Goal: Task Accomplishment & Management: Use online tool/utility

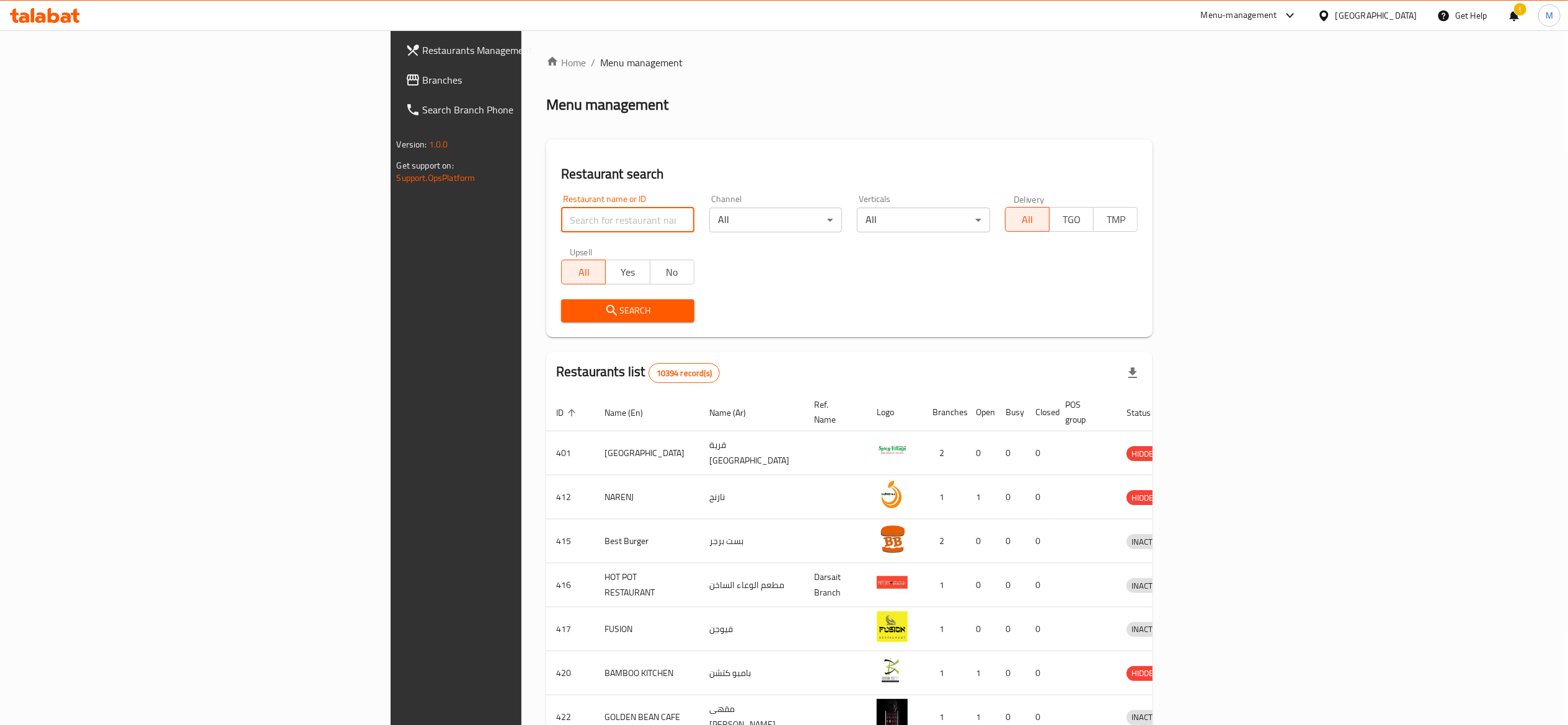
drag, startPoint x: 366, startPoint y: 225, endPoint x: 366, endPoint y: 214, distance: 11.0
click at [561, 225] on input "search" at bounding box center [628, 220] width 133 height 25
type input "faloodeh"
click button "Search" at bounding box center [628, 311] width 133 height 23
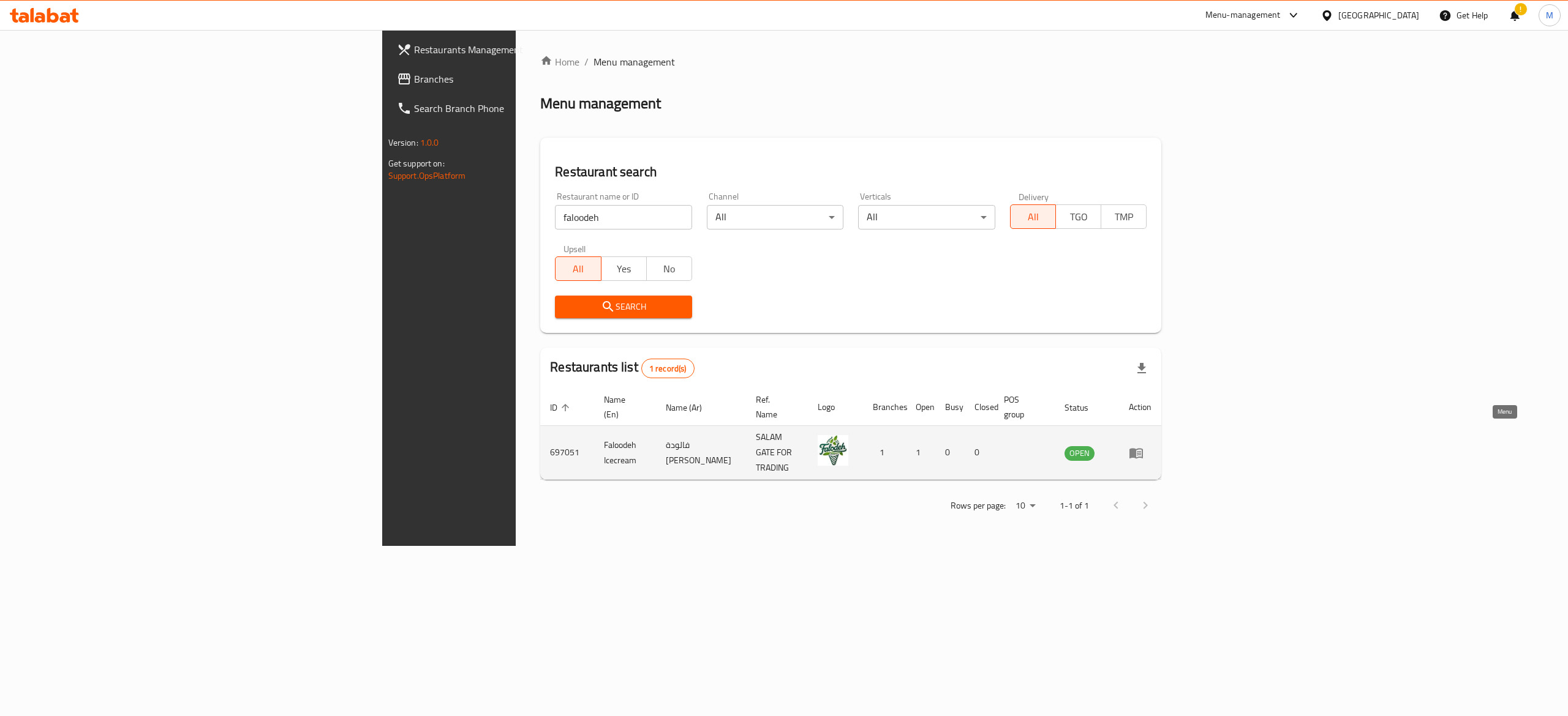
click at [1143, 448] on icon "enhanced table" at bounding box center [1136, 453] width 13 height 10
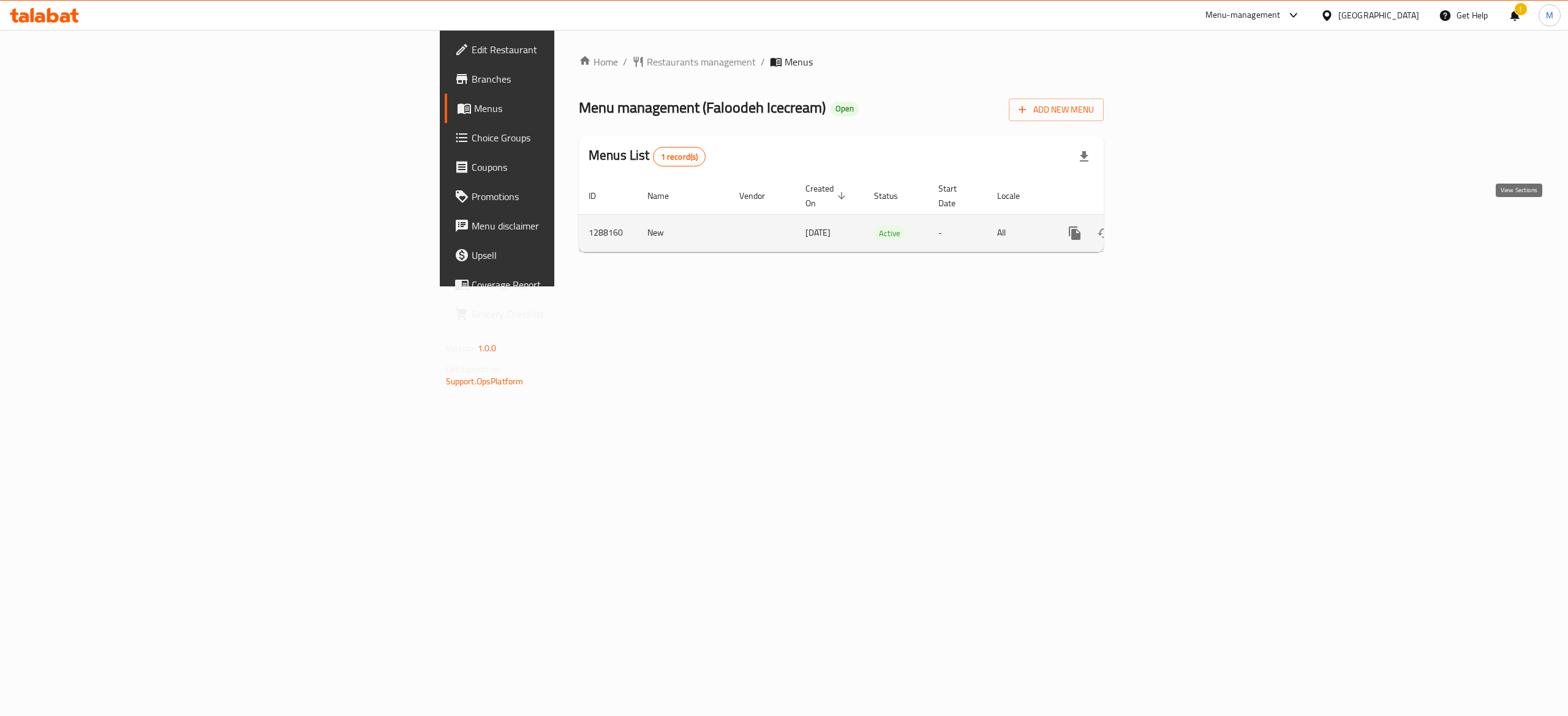
click at [1170, 227] on icon "enhanced table" at bounding box center [1163, 233] width 15 height 15
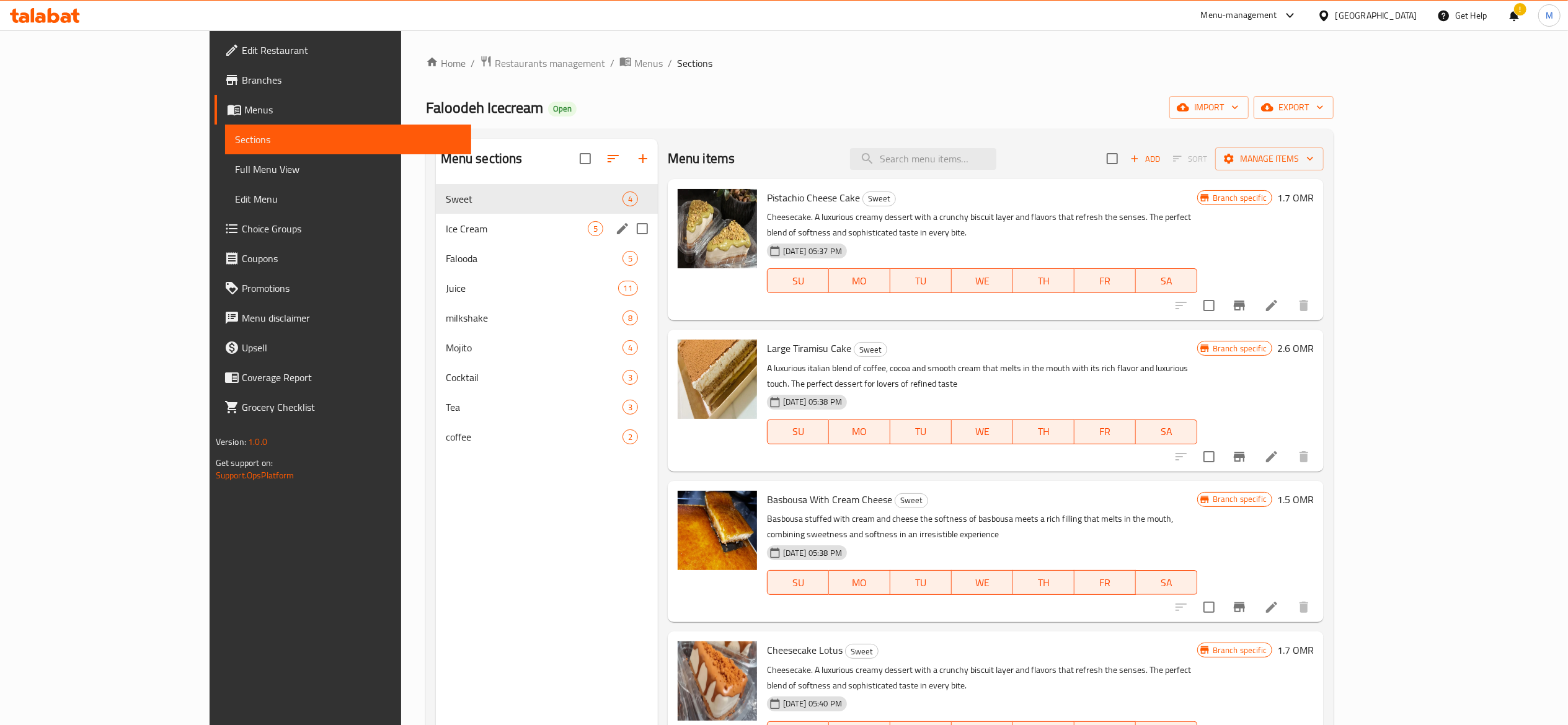
click at [446, 235] on span "Ice Cream" at bounding box center [517, 229] width 142 height 15
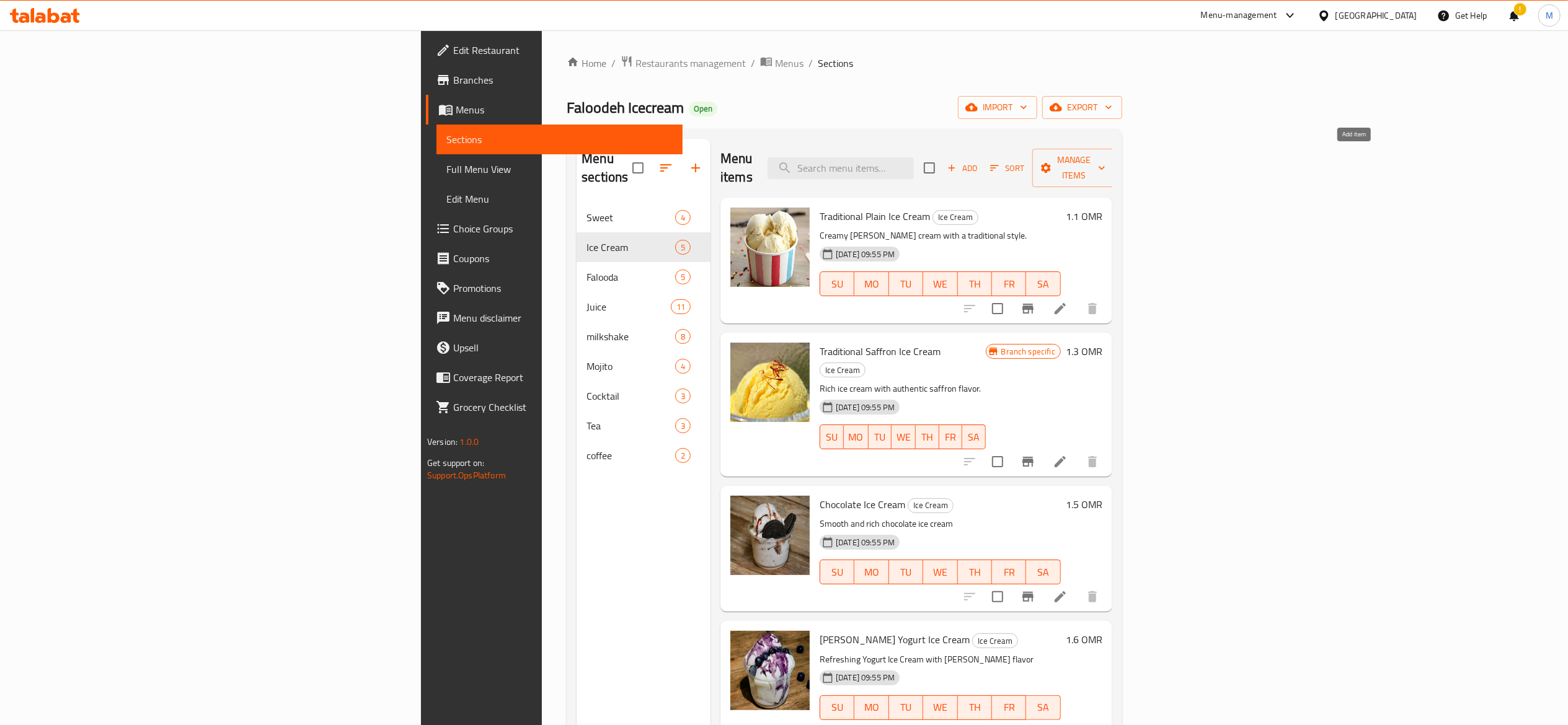
click at [979, 161] on span "Add" at bounding box center [962, 168] width 34 height 14
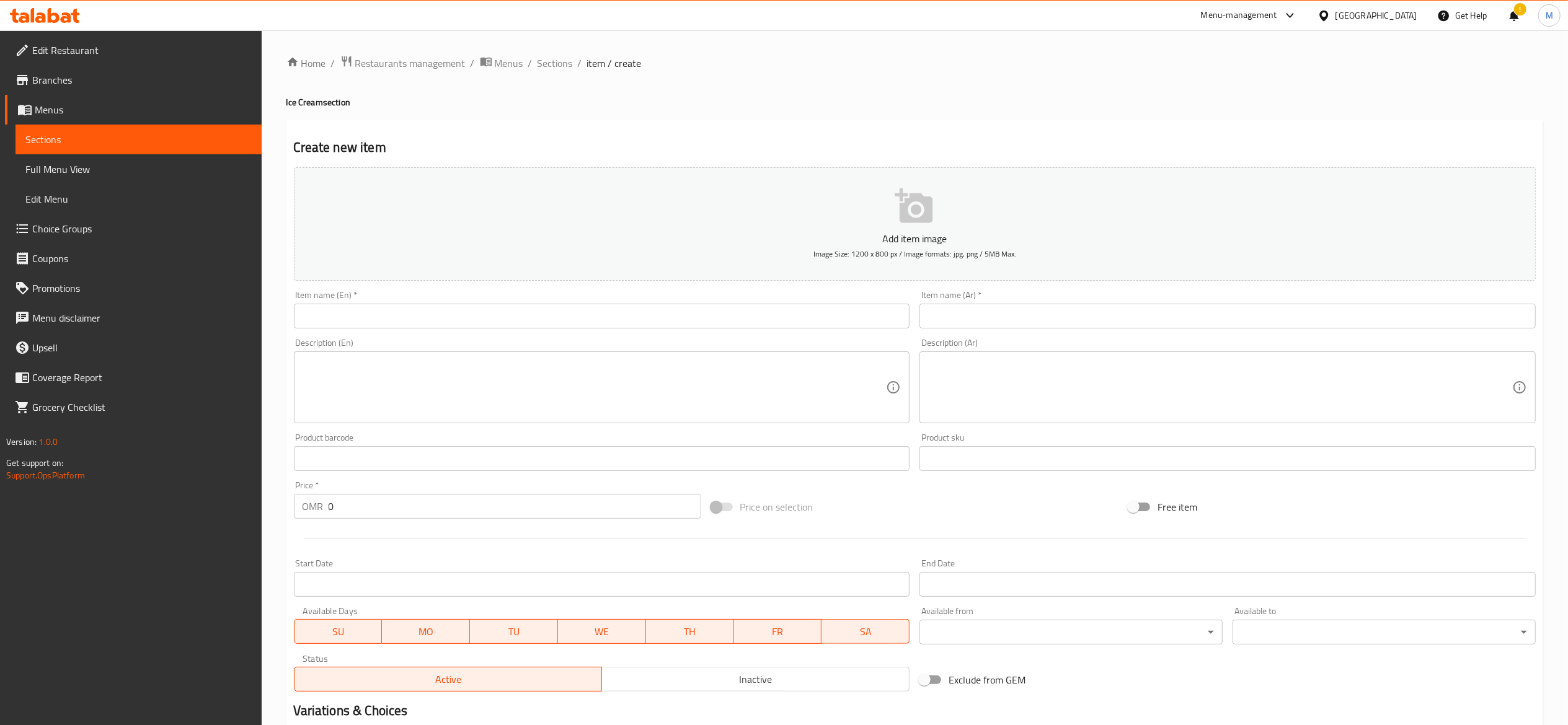
click at [481, 240] on p "Add item image" at bounding box center [915, 238] width 1204 height 15
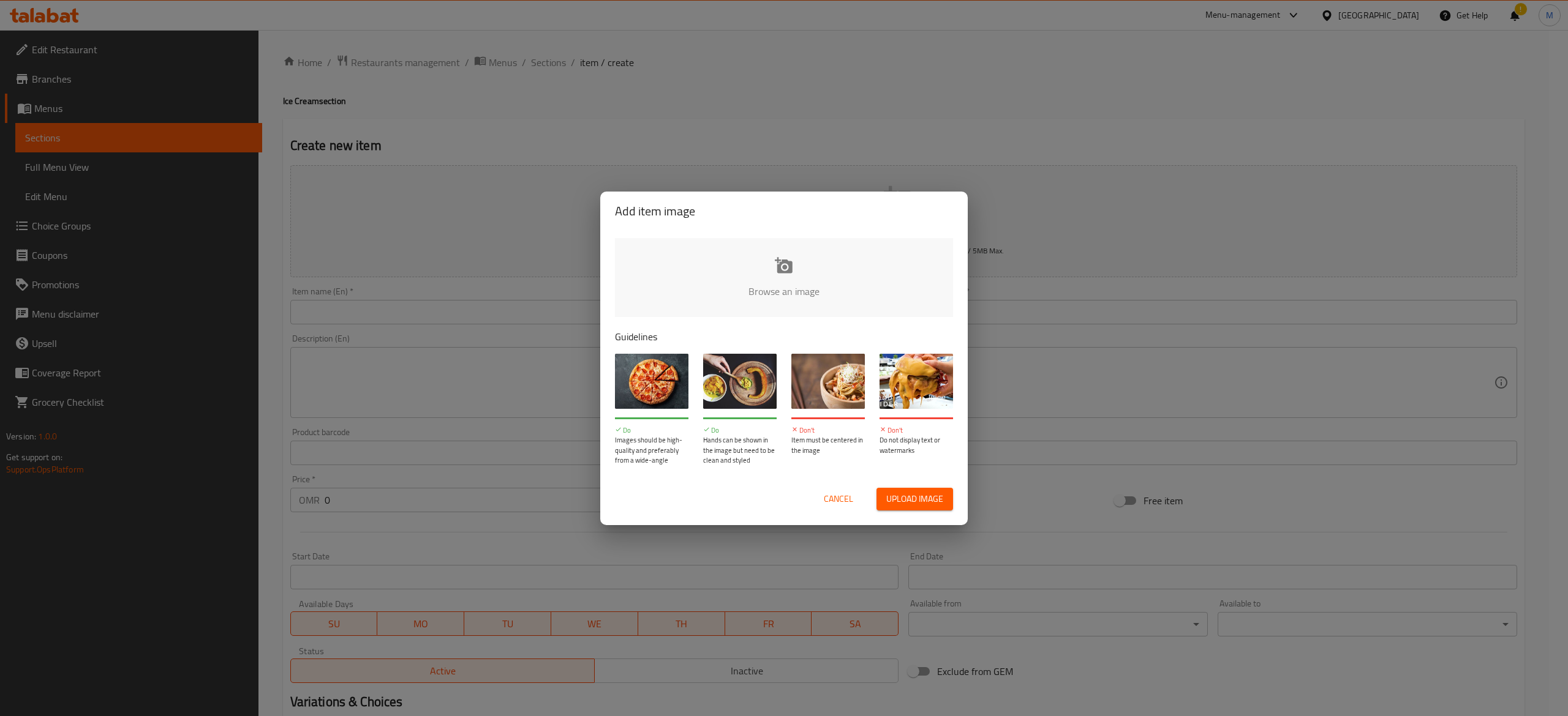
click at [752, 264] on input "file" at bounding box center [1197, 295] width 1166 height 114
click at [801, 269] on input "file" at bounding box center [1197, 295] width 1166 height 114
type input "C:\fakepath\WhatsApp Image [DATE] 2.06.28 PM.jpeg"
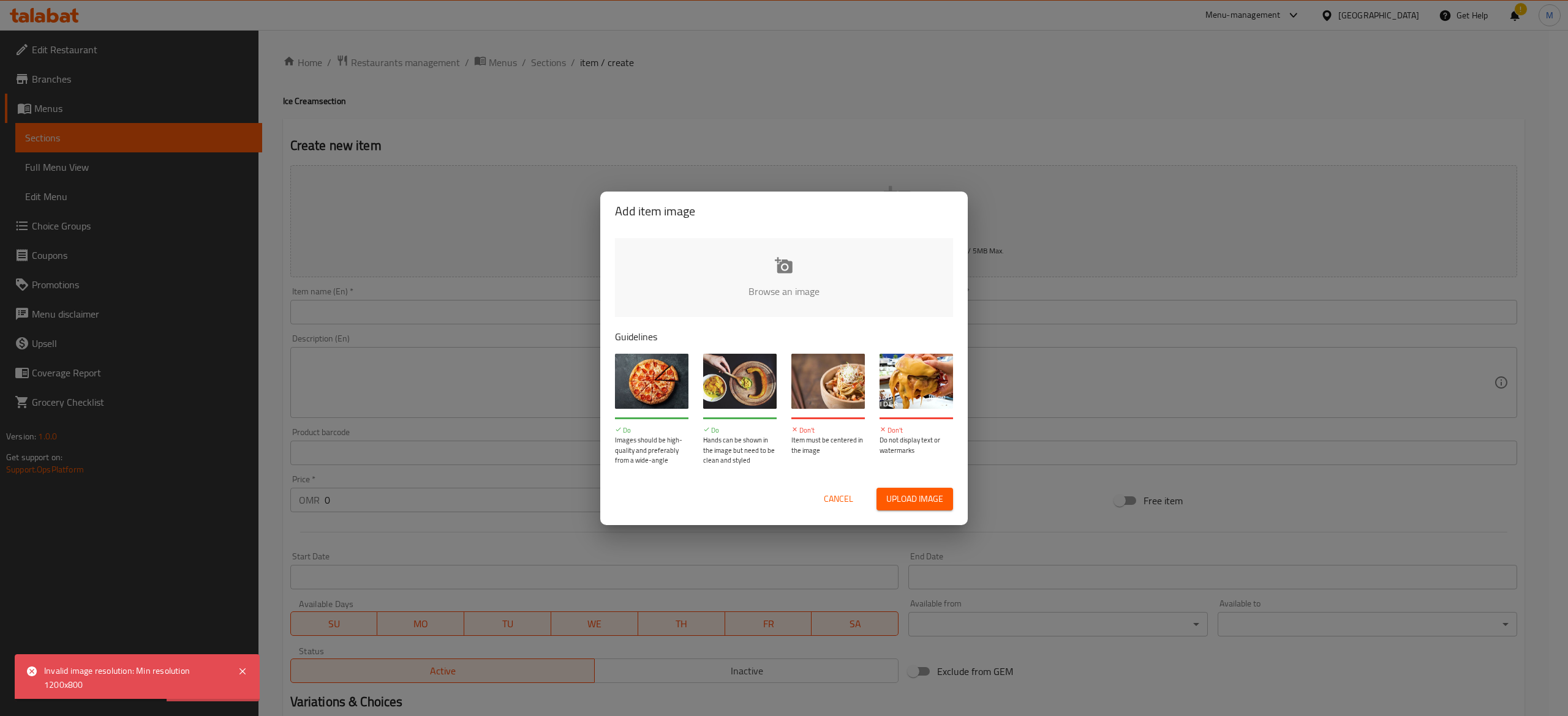
click at [447, 359] on div "Add item image Browse an image Guidelines Do Images should be high-quality and …" at bounding box center [784, 358] width 1568 height 716
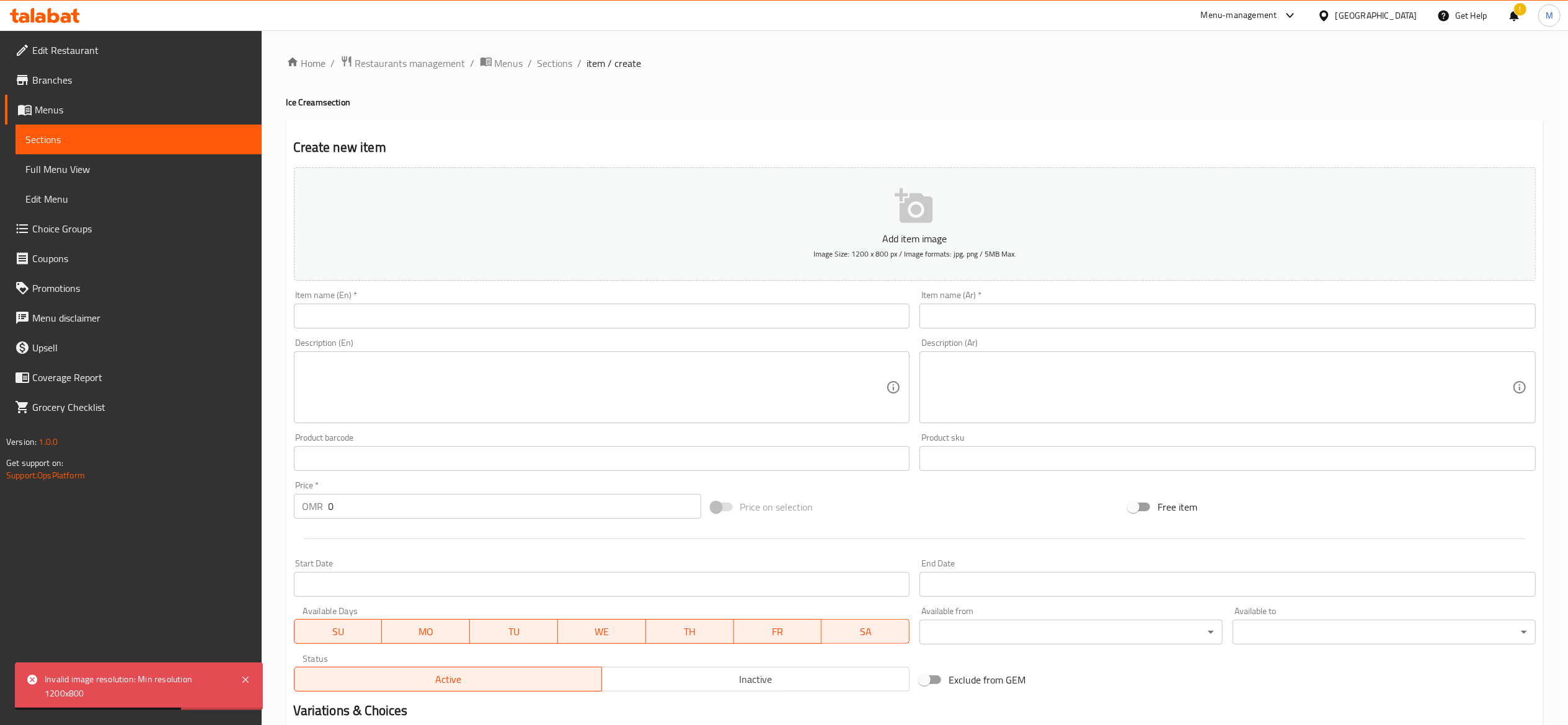
click at [440, 318] on input "text" at bounding box center [602, 316] width 616 height 25
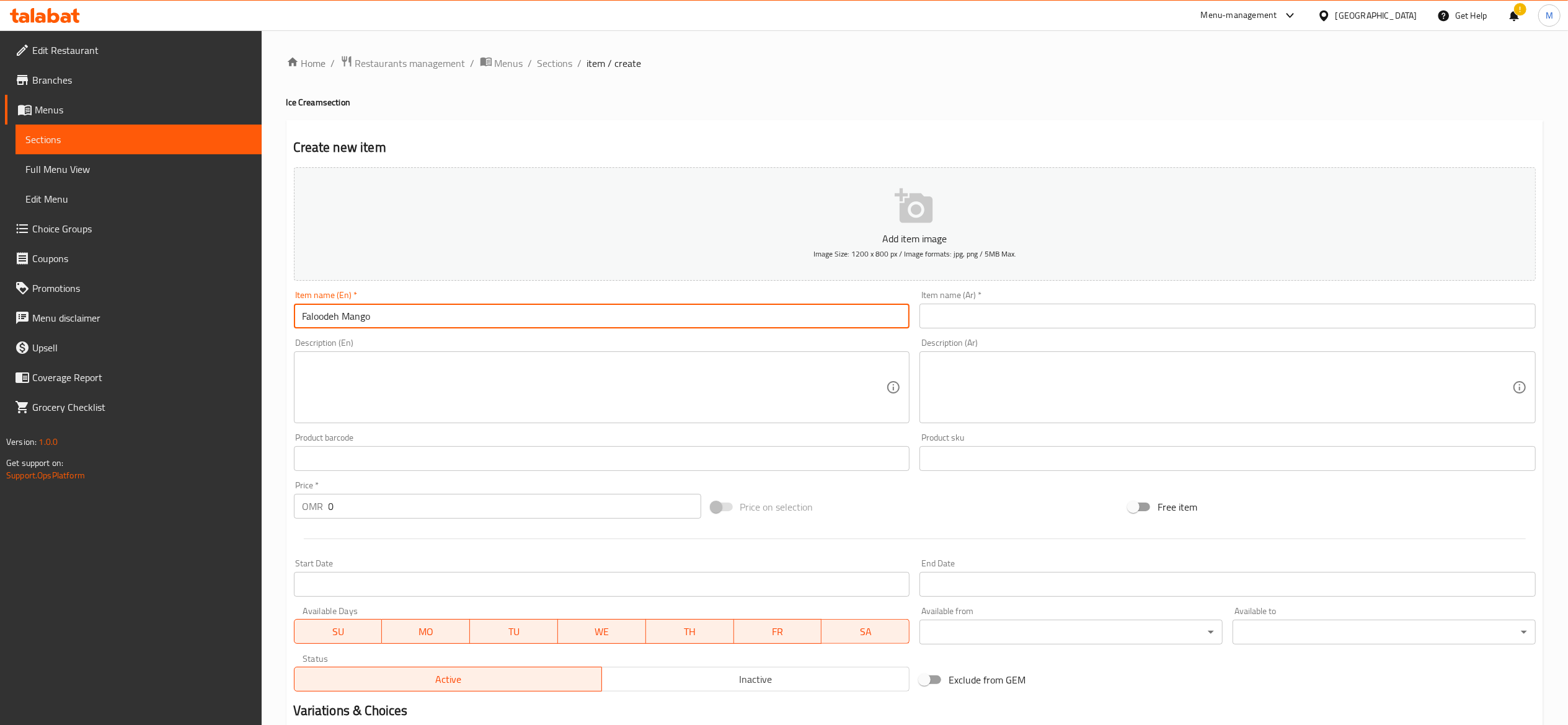
type input "Faloodeh Mango"
click at [988, 329] on div "Item name (Ar)   * Item name (Ar) *" at bounding box center [1227, 309] width 626 height 48
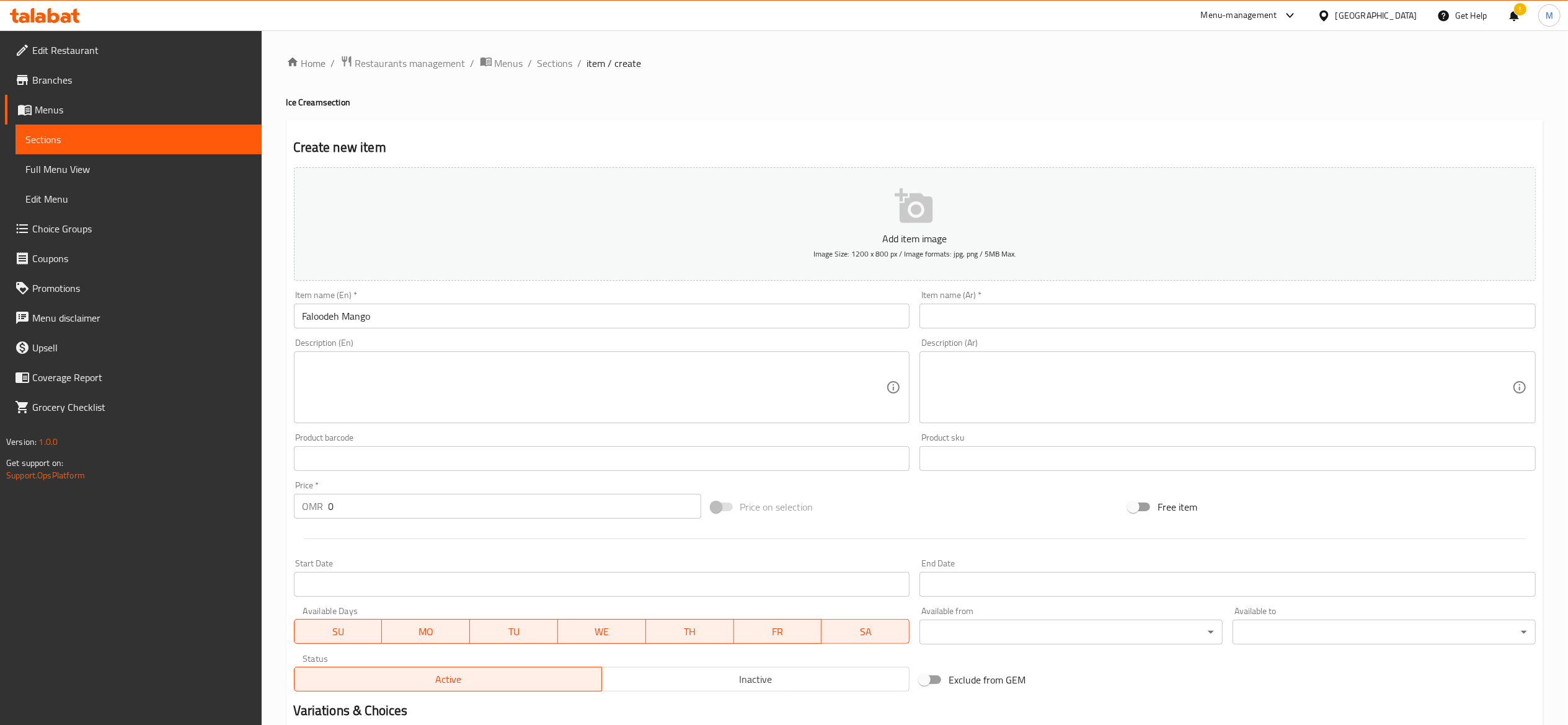
click at [992, 328] on input "text" at bounding box center [1227, 316] width 616 height 25
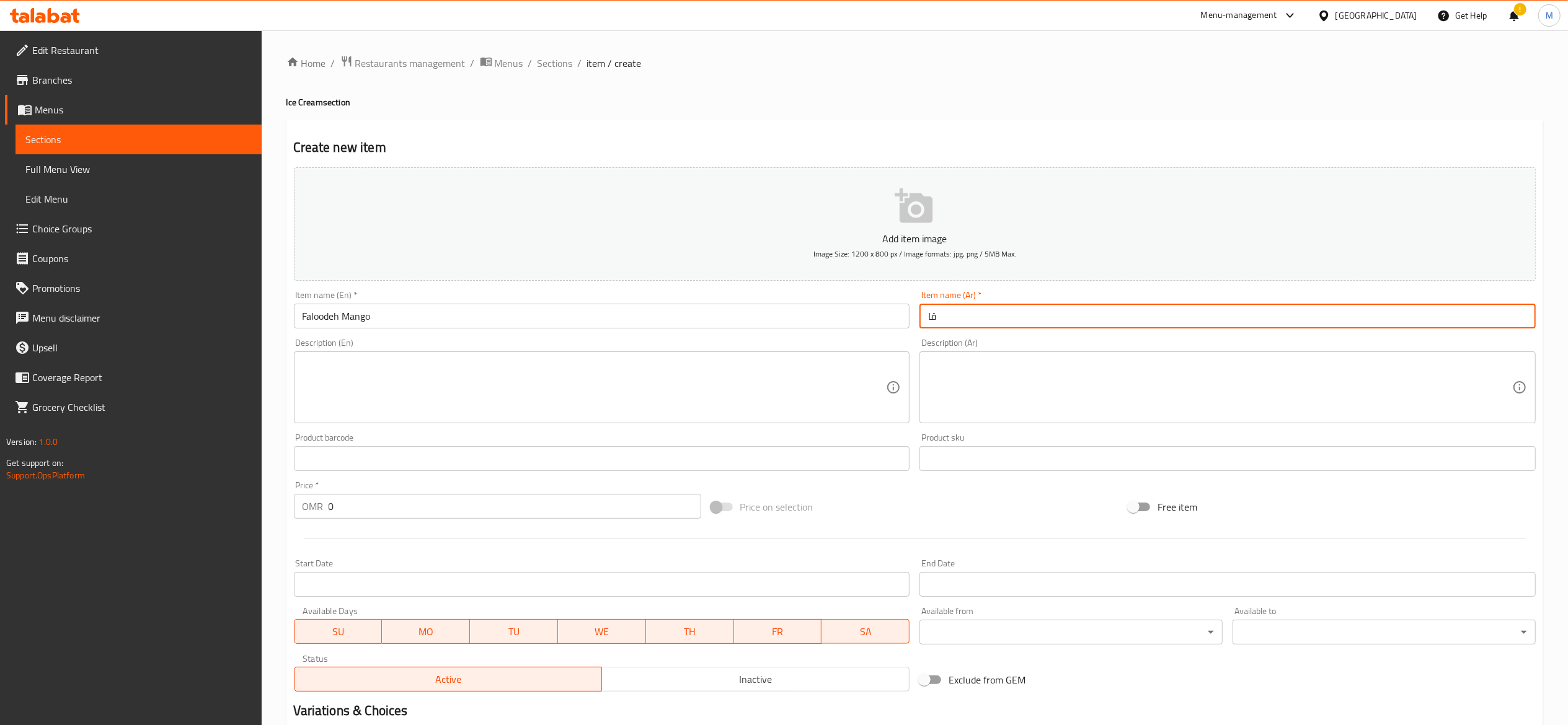
type input "ق"
type input "فالوده مانجو"
click at [823, 256] on span "Image Size: 1200 x 800 px / Image formats: jpg, png / 5MB Max." at bounding box center [914, 254] width 203 height 14
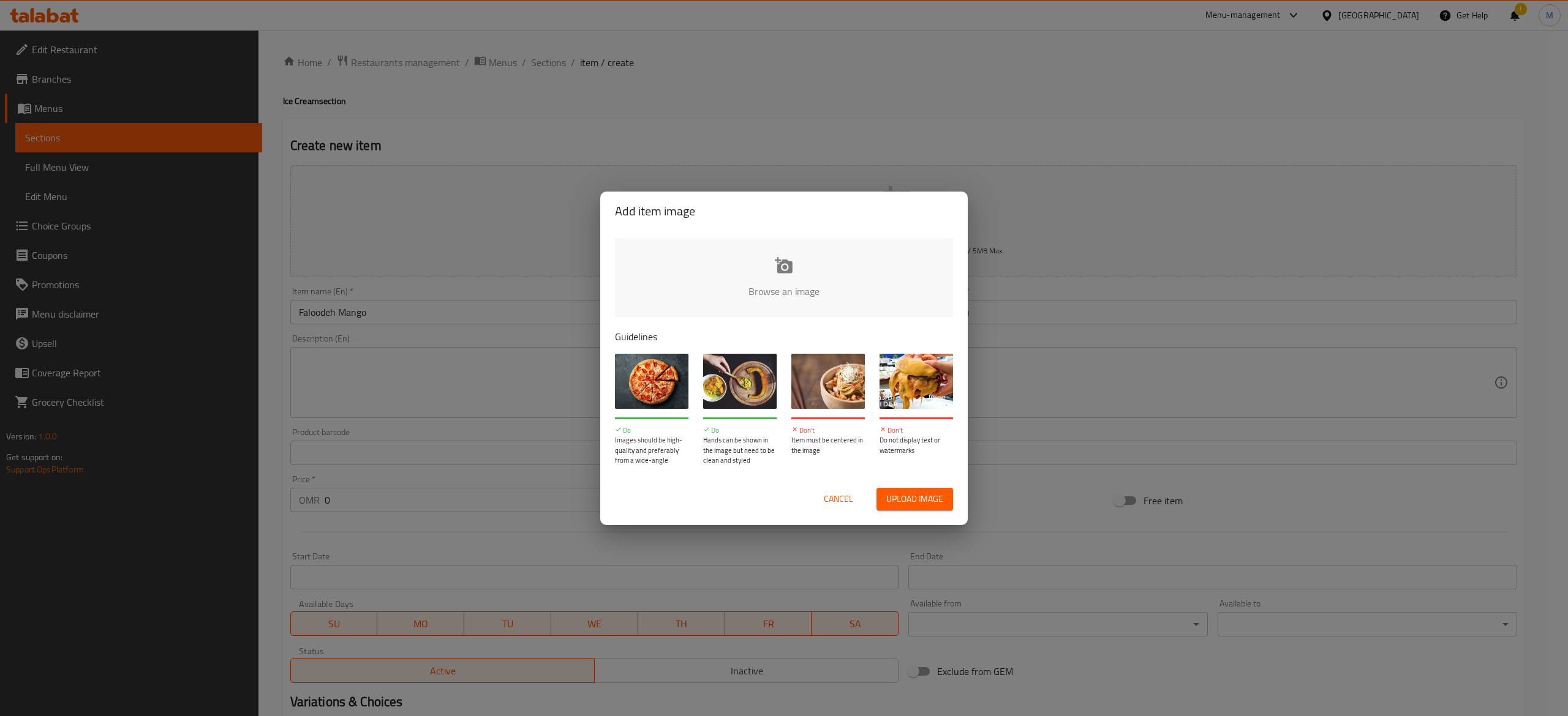
click at [735, 310] on input "file" at bounding box center [1197, 295] width 1166 height 114
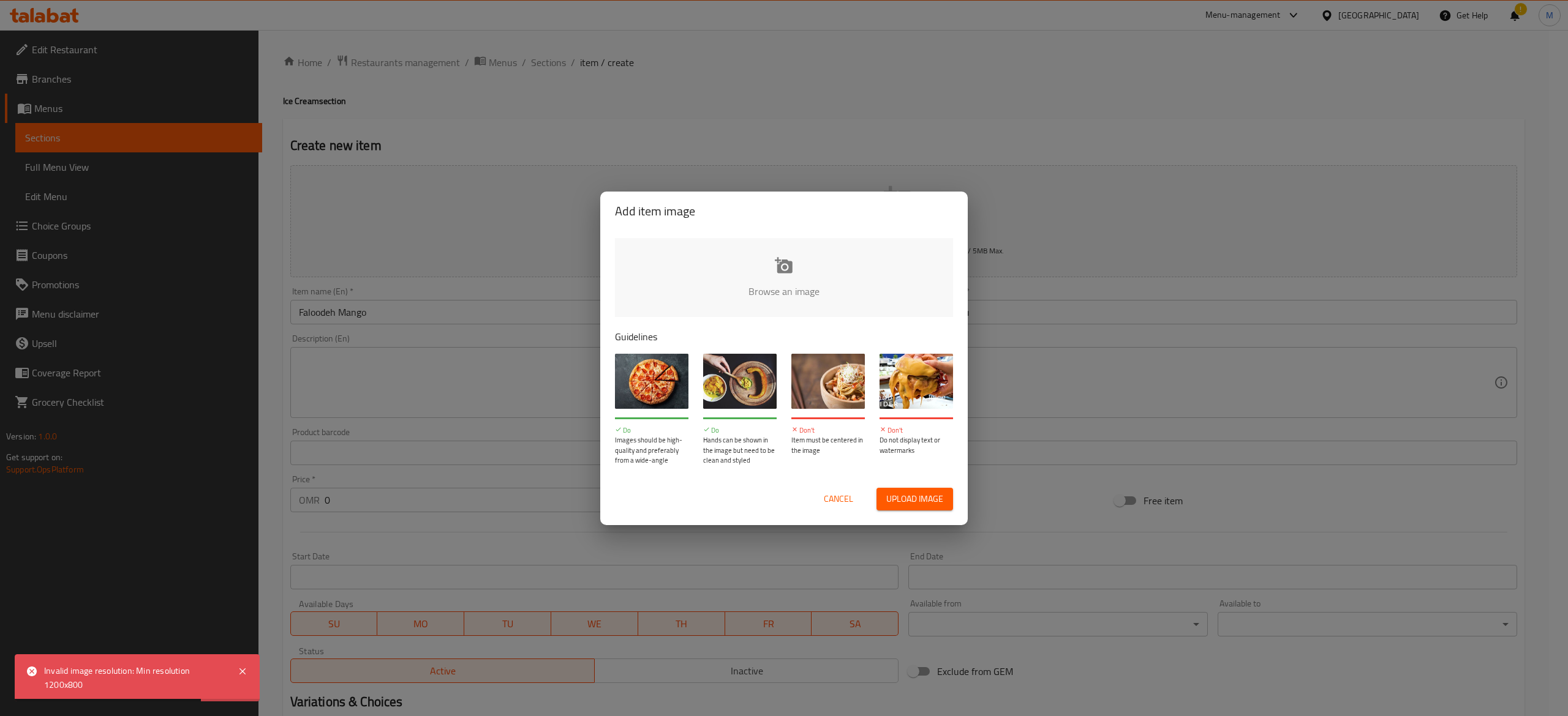
click at [794, 283] on input "file" at bounding box center [1197, 295] width 1166 height 114
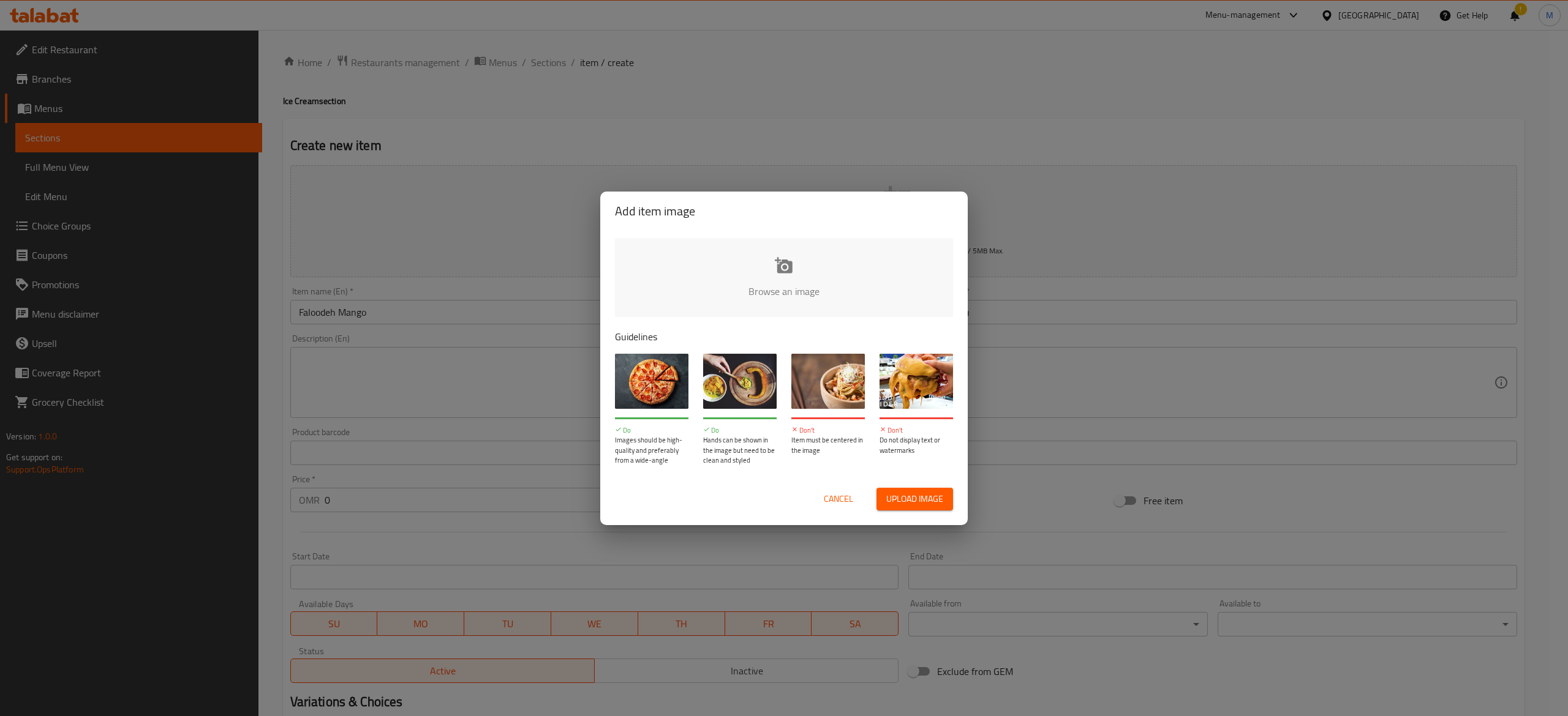
type input "C:\fakepath\WhatsApp Image [DATE] 2.06.28 PM.jpeg"
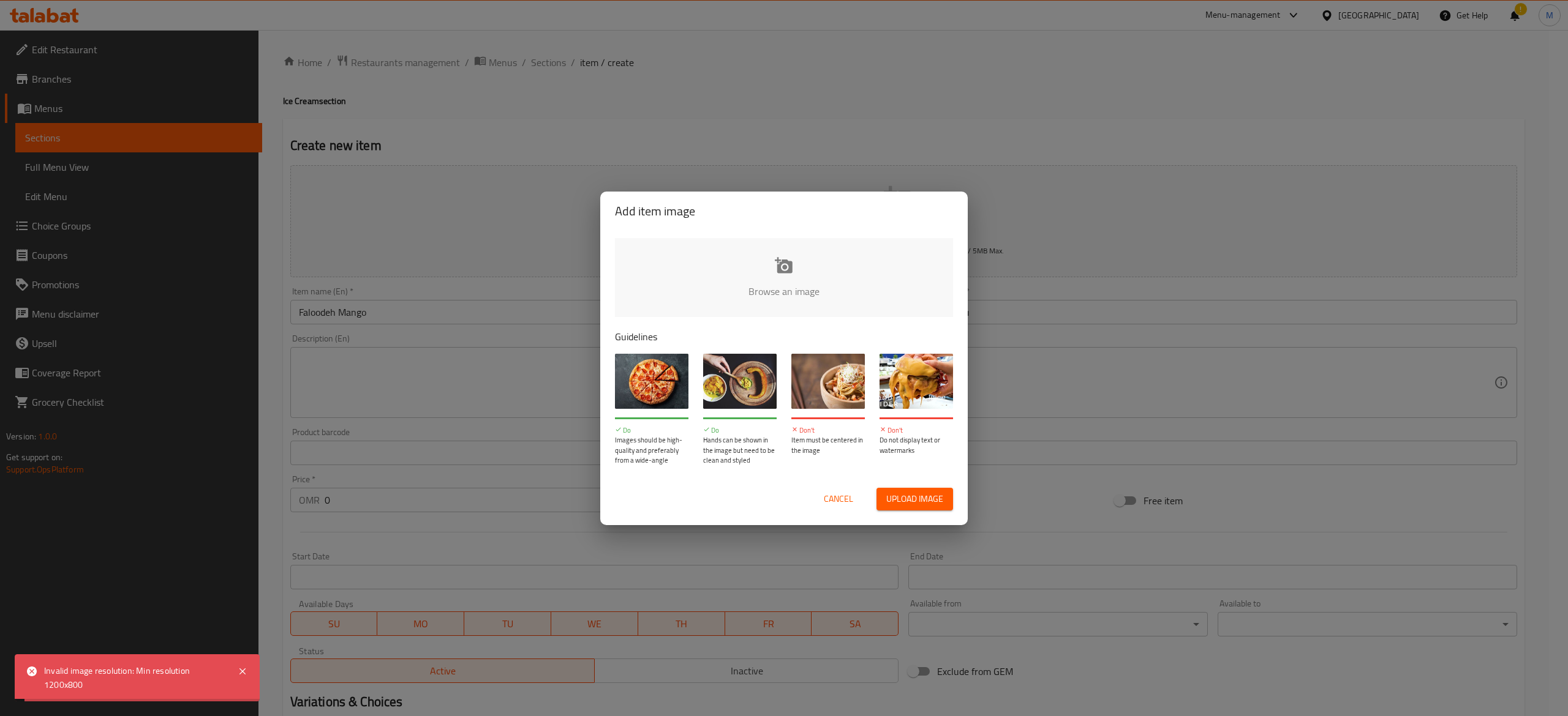
click at [713, 325] on div "Browse an image Guidelines Do Images should be high-quality and preferably from…" at bounding box center [784, 352] width 368 height 242
click at [730, 261] on input "file" at bounding box center [1197, 295] width 1166 height 114
type input "C:\fakepath\WhatsApp Image [DATE] 2.06.28 PM.jpeg"
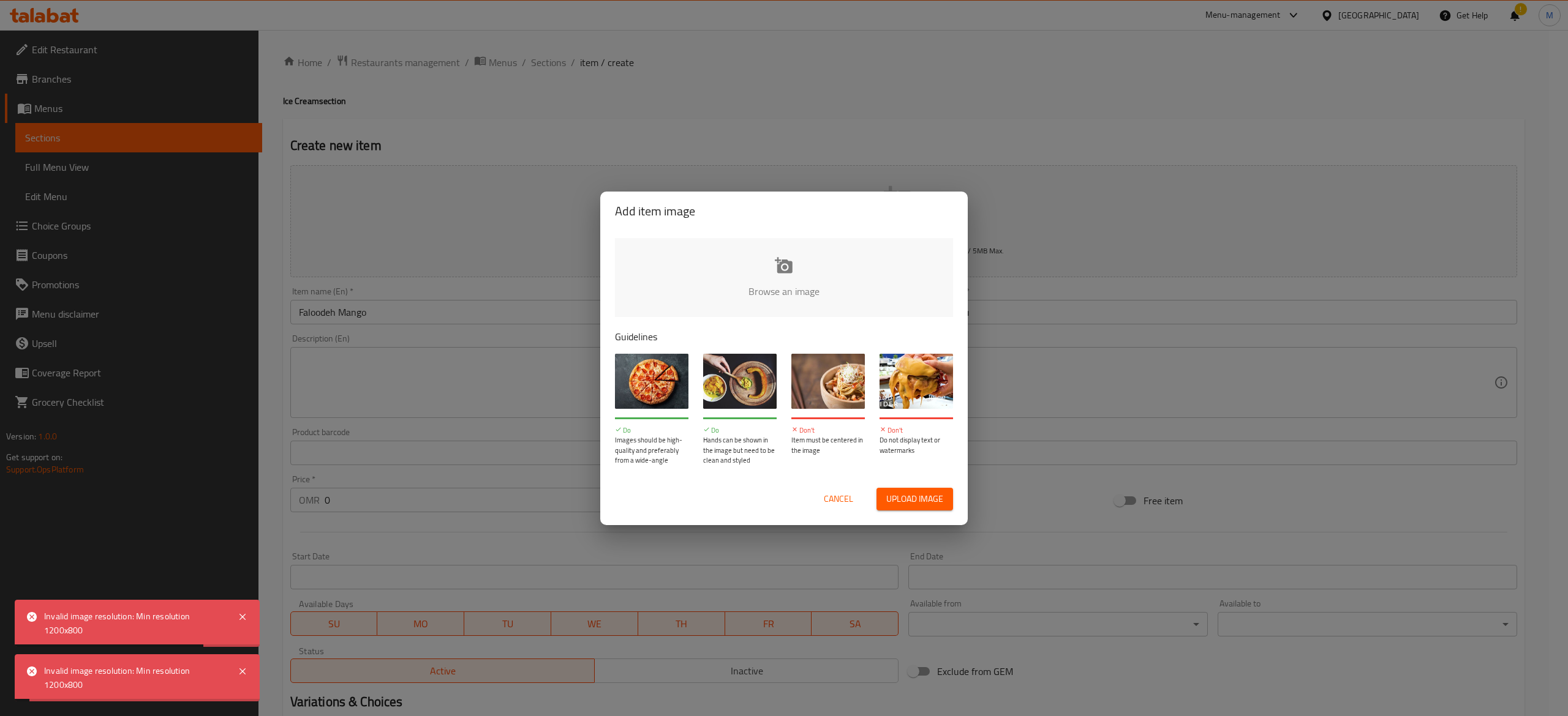
drag, startPoint x: 709, startPoint y: 181, endPoint x: 735, endPoint y: 160, distance: 33.4
click at [709, 181] on div "Add item image Browse an image Guidelines Do Images should be high-quality and …" at bounding box center [784, 358] width 1568 height 716
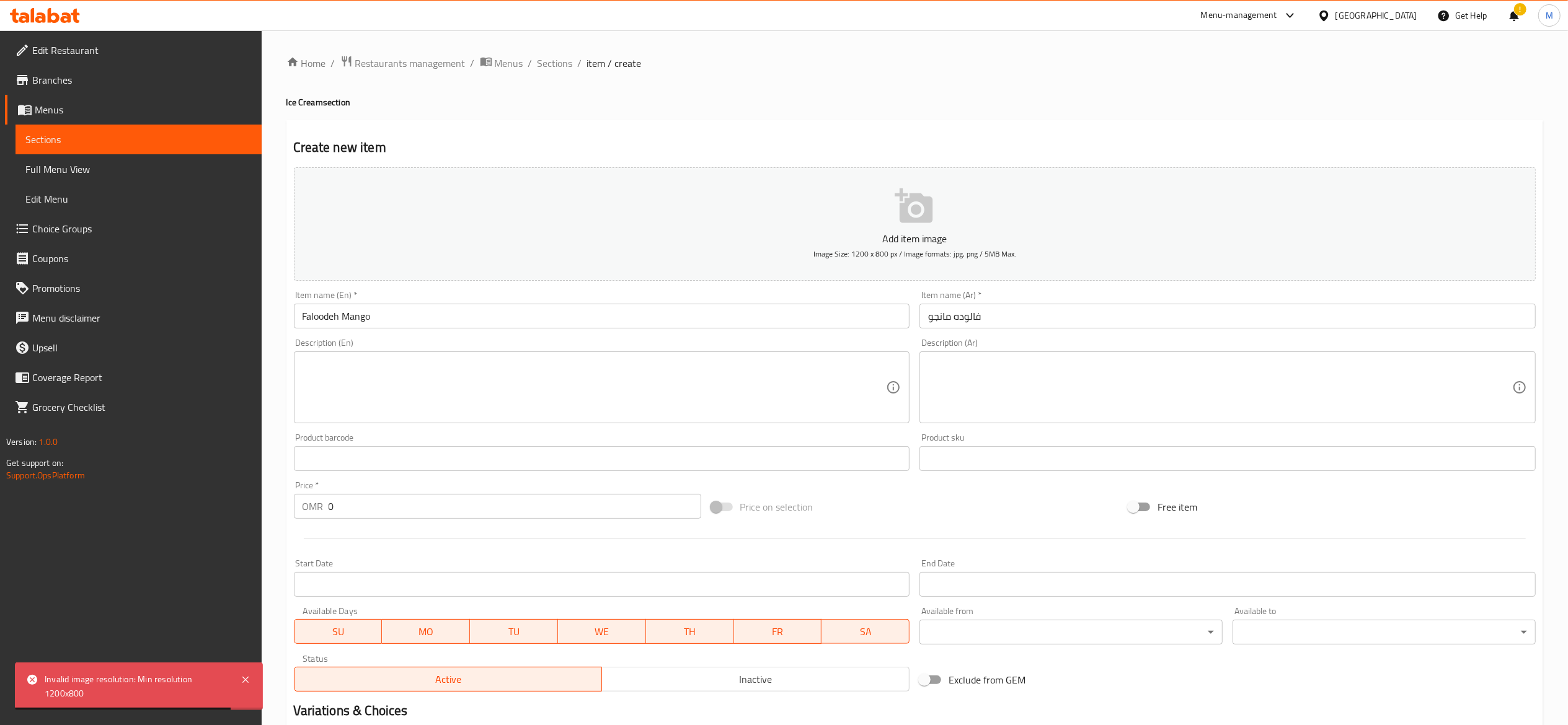
click at [914, 235] on p "Add item image" at bounding box center [915, 238] width 1204 height 15
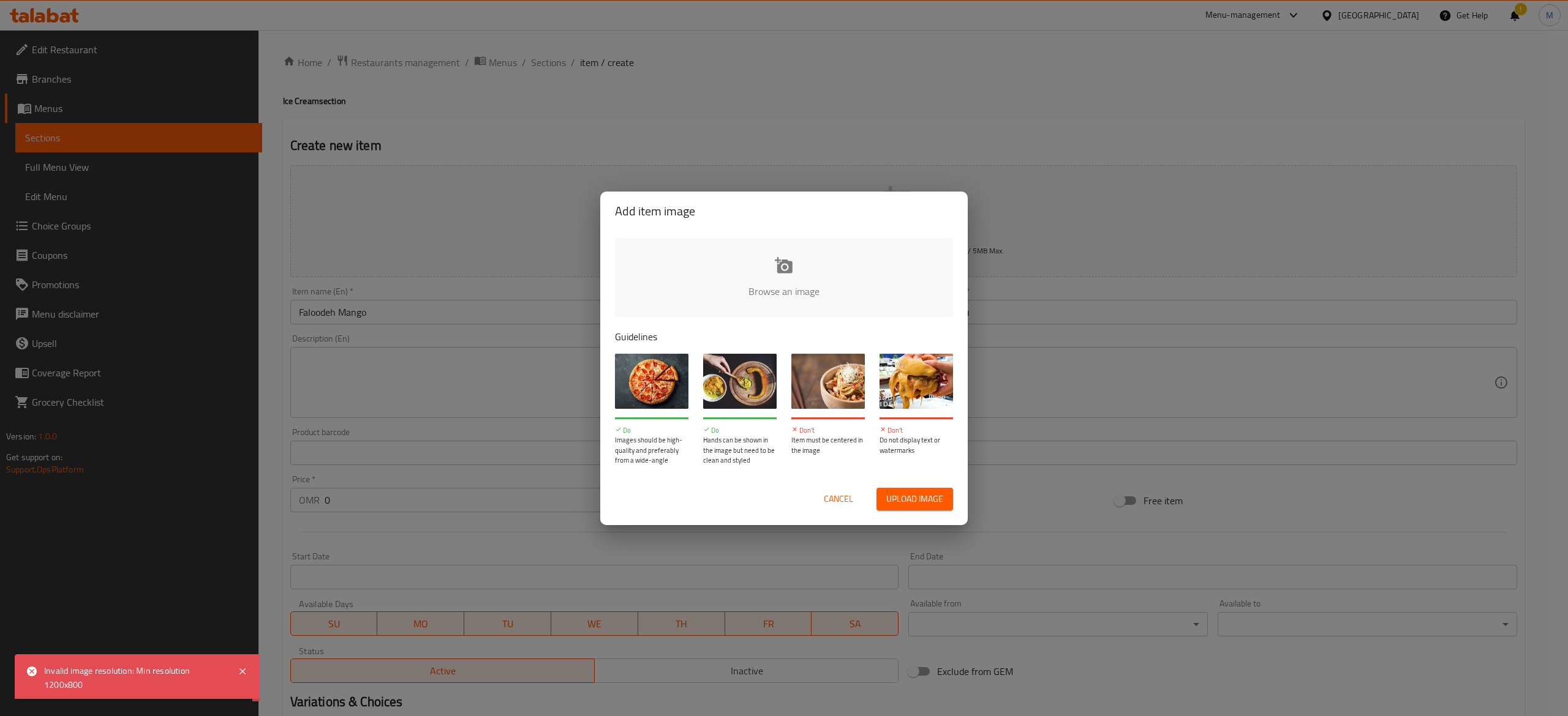
click at [782, 267] on input "file" at bounding box center [1197, 295] width 1166 height 114
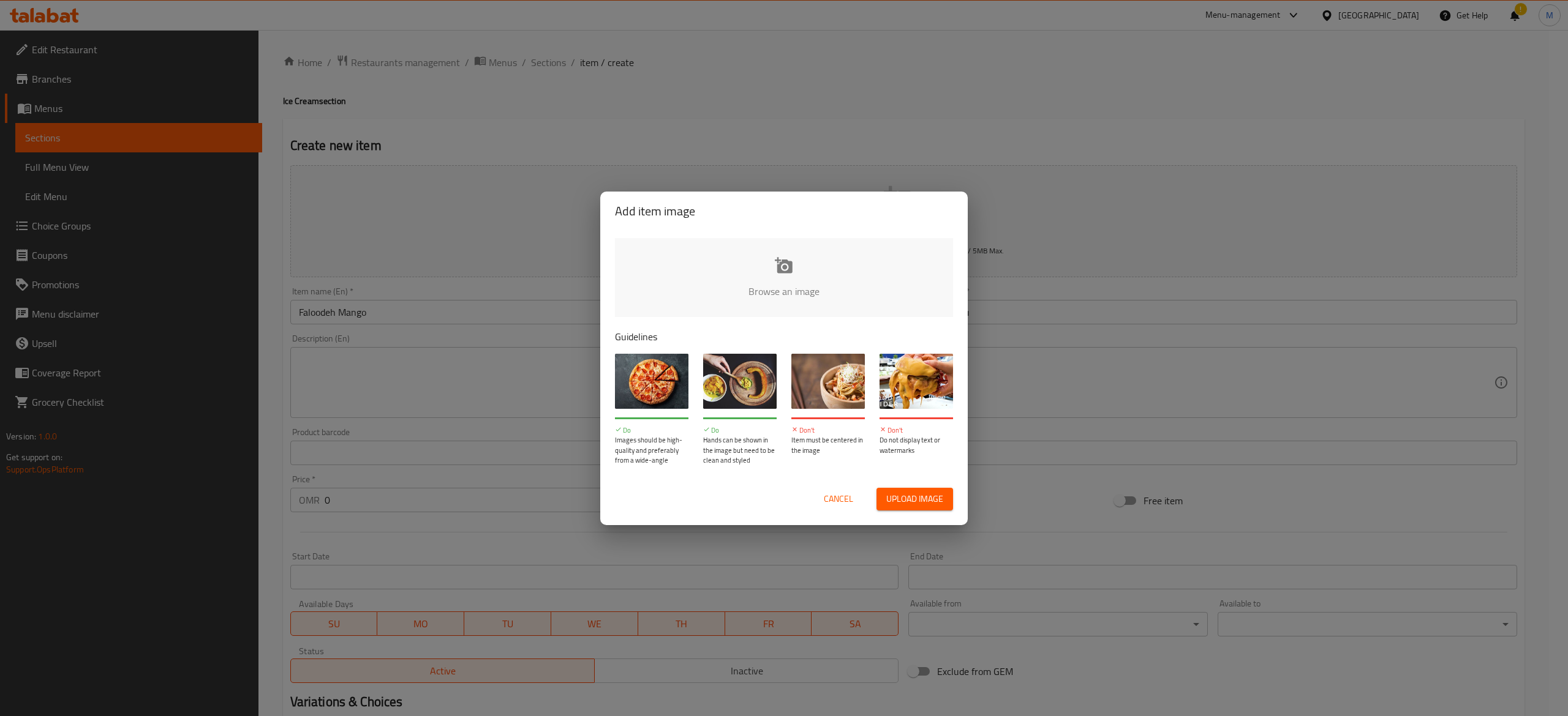
type input "C:\fakepath\WhatsApp Image [DATE] 2.06.28 PM (1).jpeg"
click at [777, 276] on input "file" at bounding box center [1197, 295] width 1166 height 114
click at [855, 497] on button "Cancel" at bounding box center [838, 499] width 39 height 22
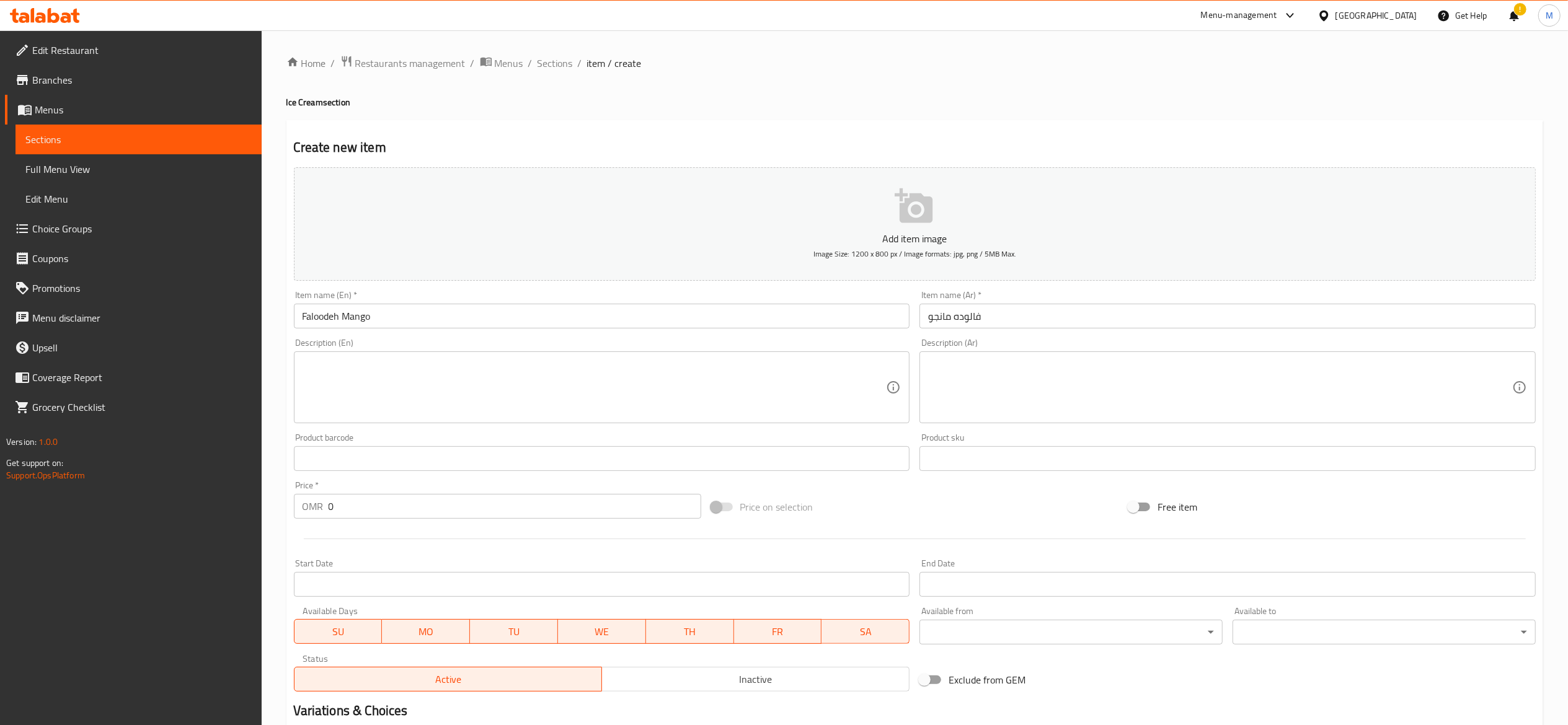
click at [829, 237] on p "Add item image" at bounding box center [915, 238] width 1204 height 15
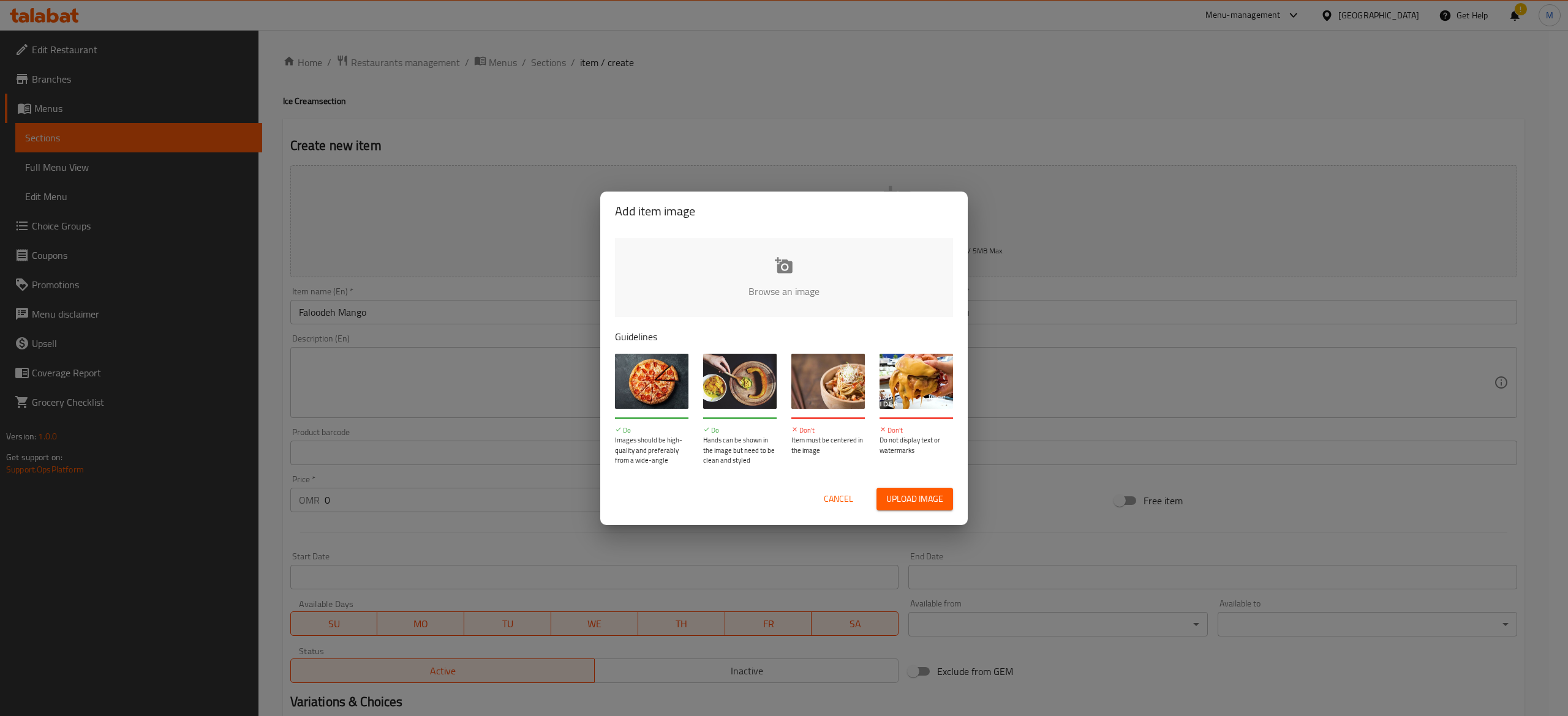
click at [795, 284] on input "file" at bounding box center [1197, 295] width 1166 height 114
type input "C:\fakepath\WhatsApp Image [DATE] 2.06.28 PM (1).jpeg"
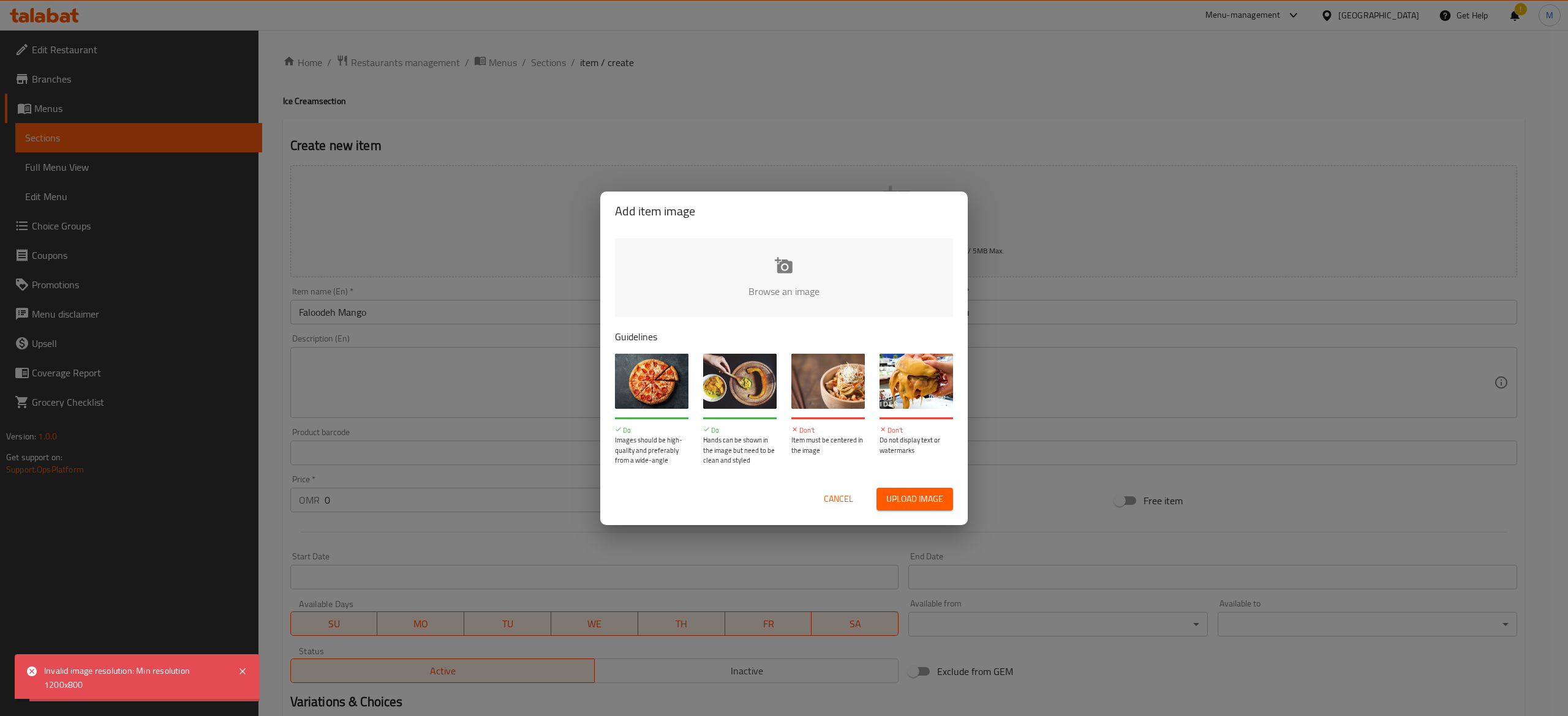
click at [1358, 322] on div "Add item image Browse an image Guidelines Do Images should be high-quality and …" at bounding box center [784, 358] width 1568 height 716
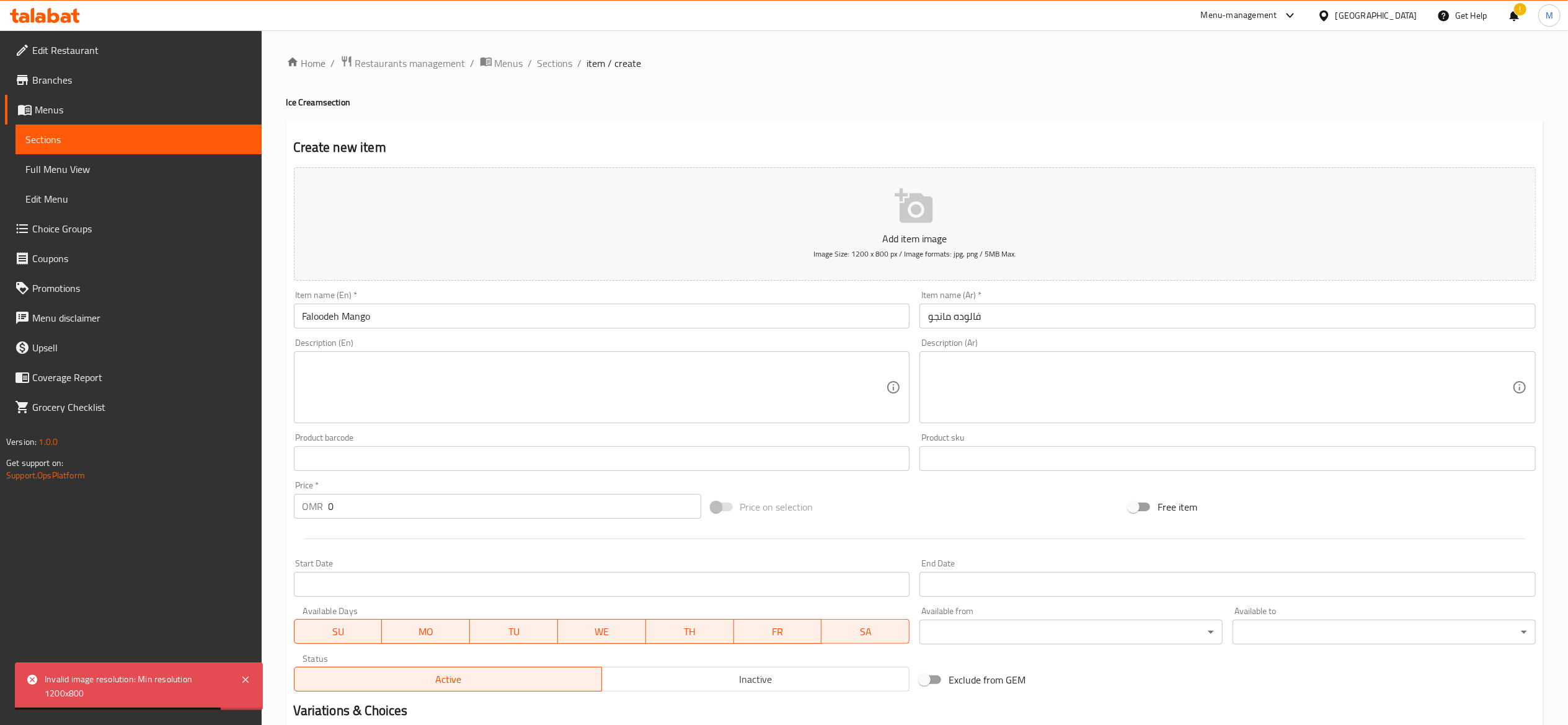
click at [763, 210] on button "Add item image Image Size: 1200 x 800 px / Image formats: jpg, png / 5MB Max." at bounding box center [915, 224] width 1242 height 113
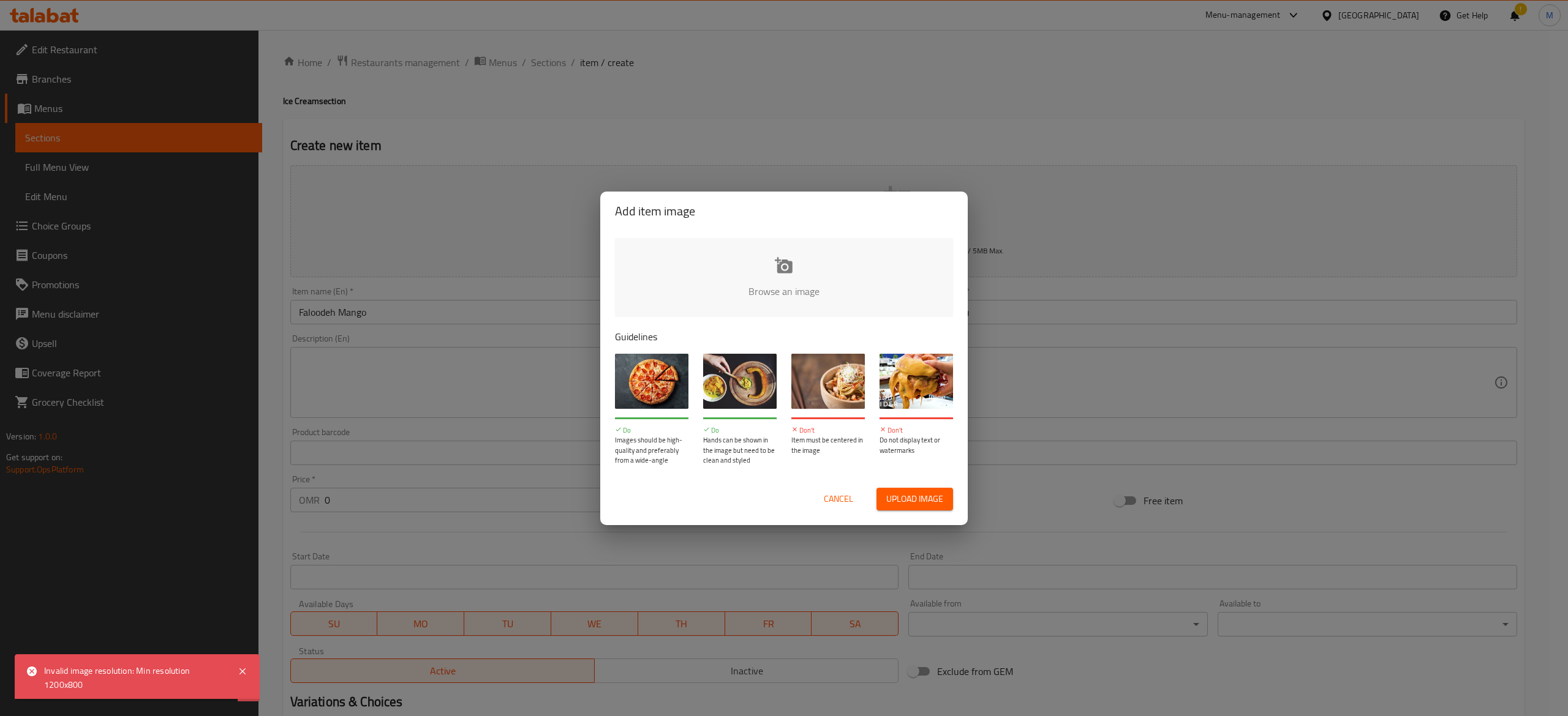
click at [687, 286] on input "file" at bounding box center [1197, 295] width 1166 height 114
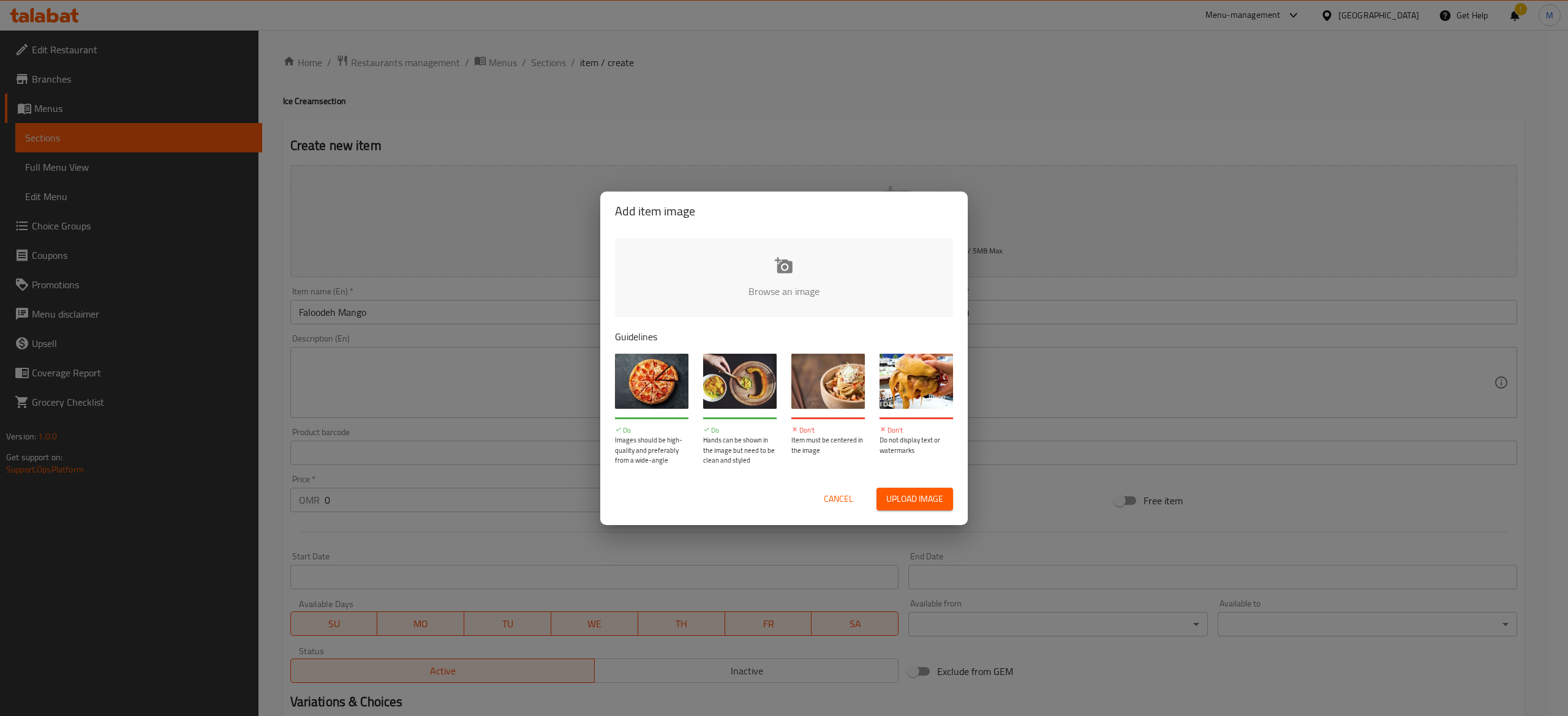
type input "C:\fakepath\WhatsApp Image [DATE] 2.06.28 PM (1) (1).jpeg"
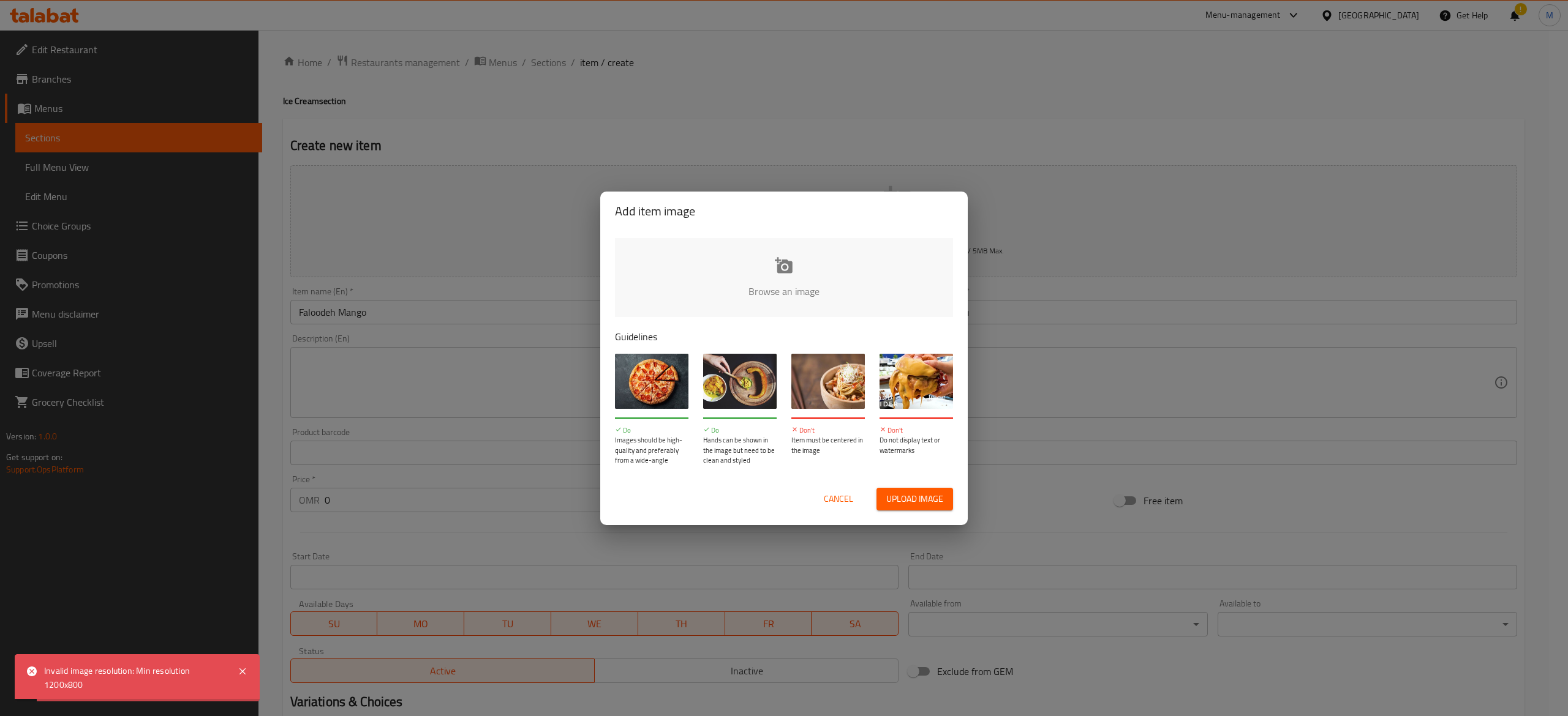
drag, startPoint x: 1044, startPoint y: 344, endPoint x: 923, endPoint y: 443, distance: 156.3
click at [1042, 340] on div "Add item image Browse an image Guidelines Do Images should be high-quality and …" at bounding box center [784, 358] width 1568 height 716
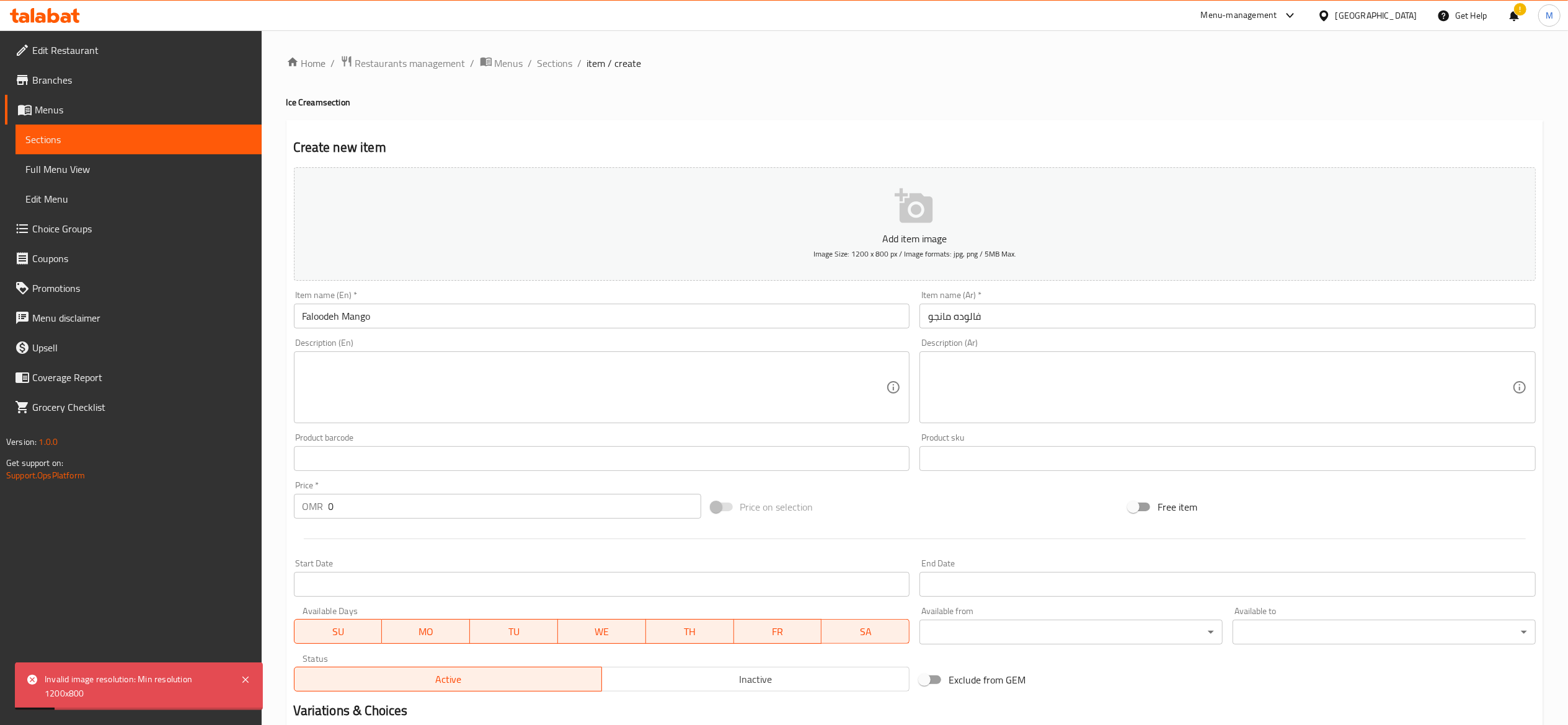
click at [434, 495] on input "0" at bounding box center [515, 506] width 373 height 25
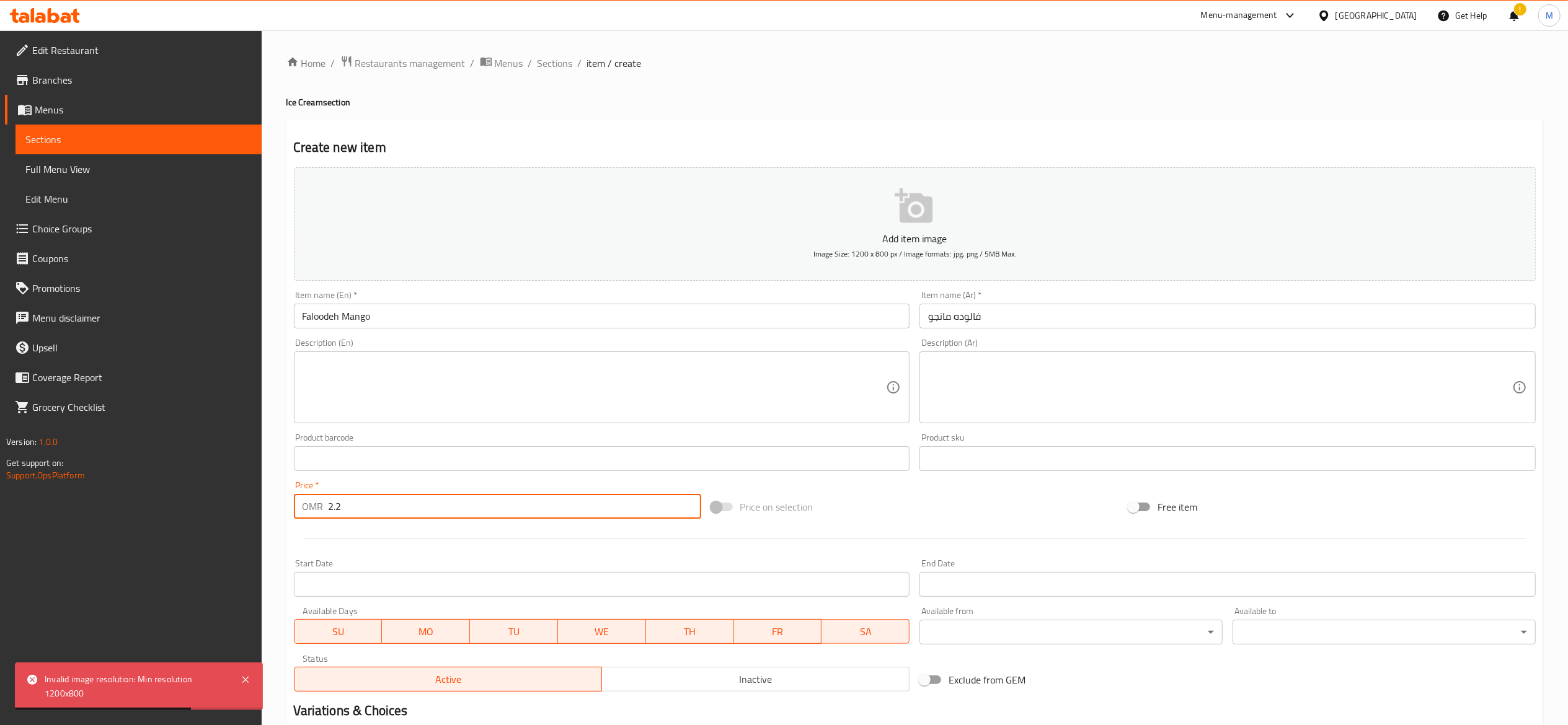
type input "2.2"
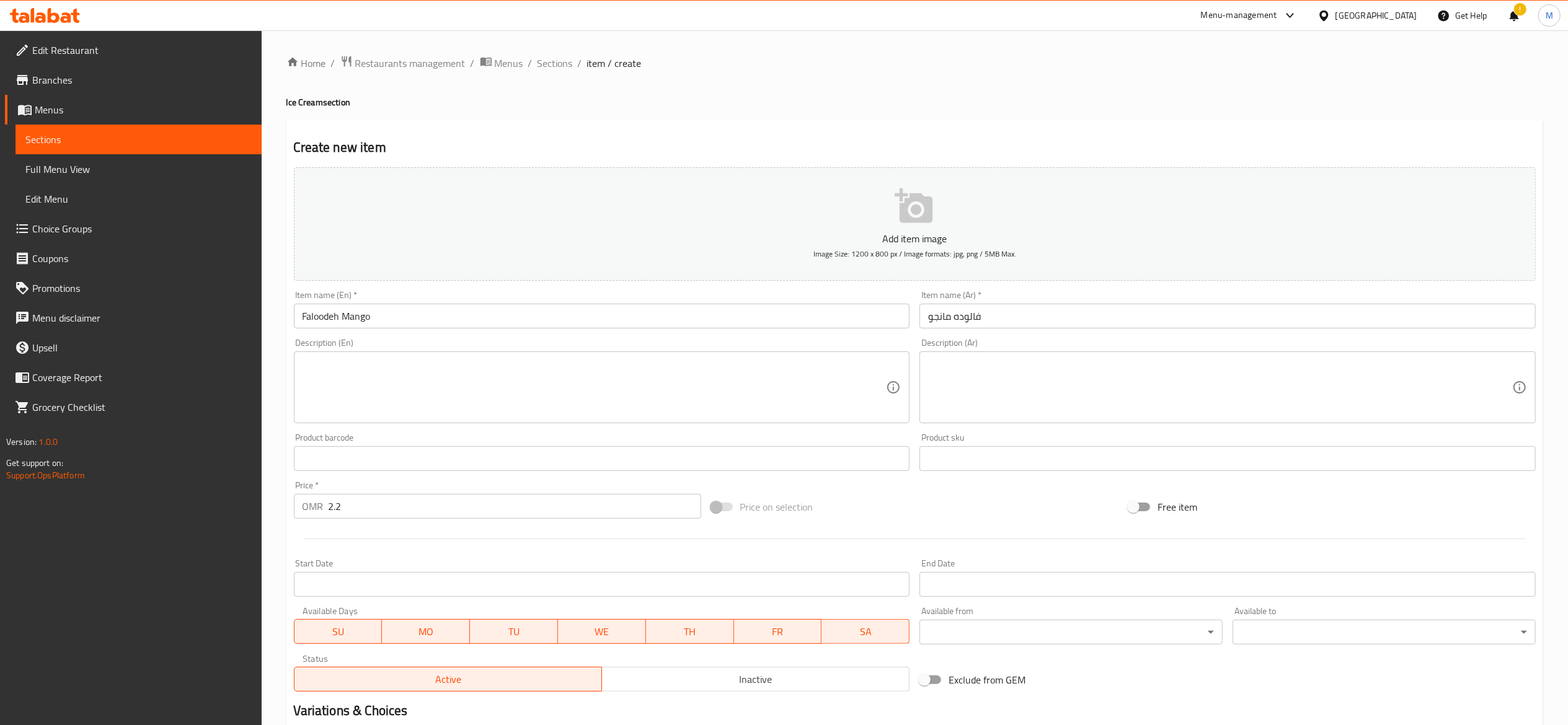
click at [1015, 36] on div "Home / Restaurants management / Menus / Sections / item / create Ice Cream sect…" at bounding box center [915, 453] width 1306 height 845
click at [946, 240] on p "Add item image" at bounding box center [915, 238] width 1204 height 15
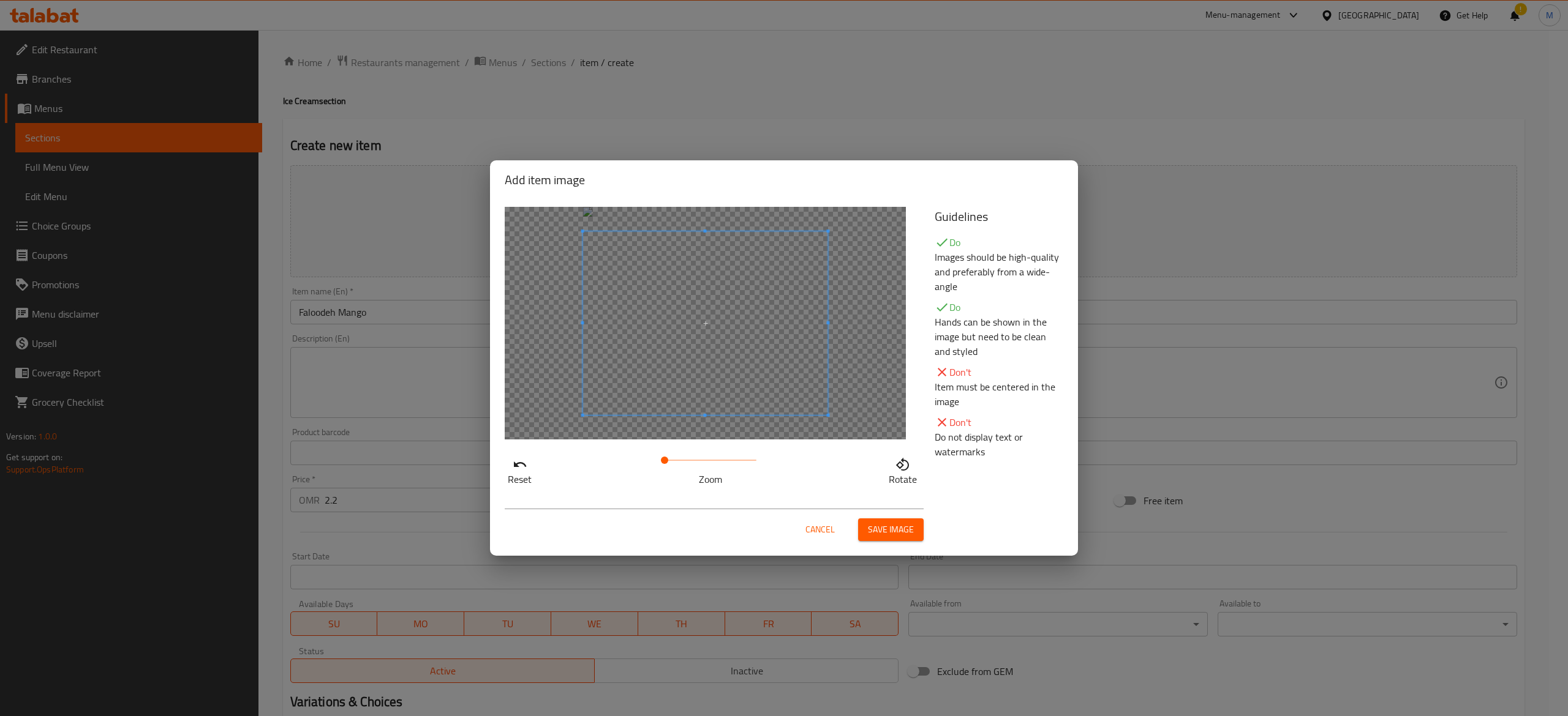
click at [762, 392] on span at bounding box center [705, 323] width 245 height 183
click at [918, 536] on button "Save image" at bounding box center [891, 529] width 65 height 22
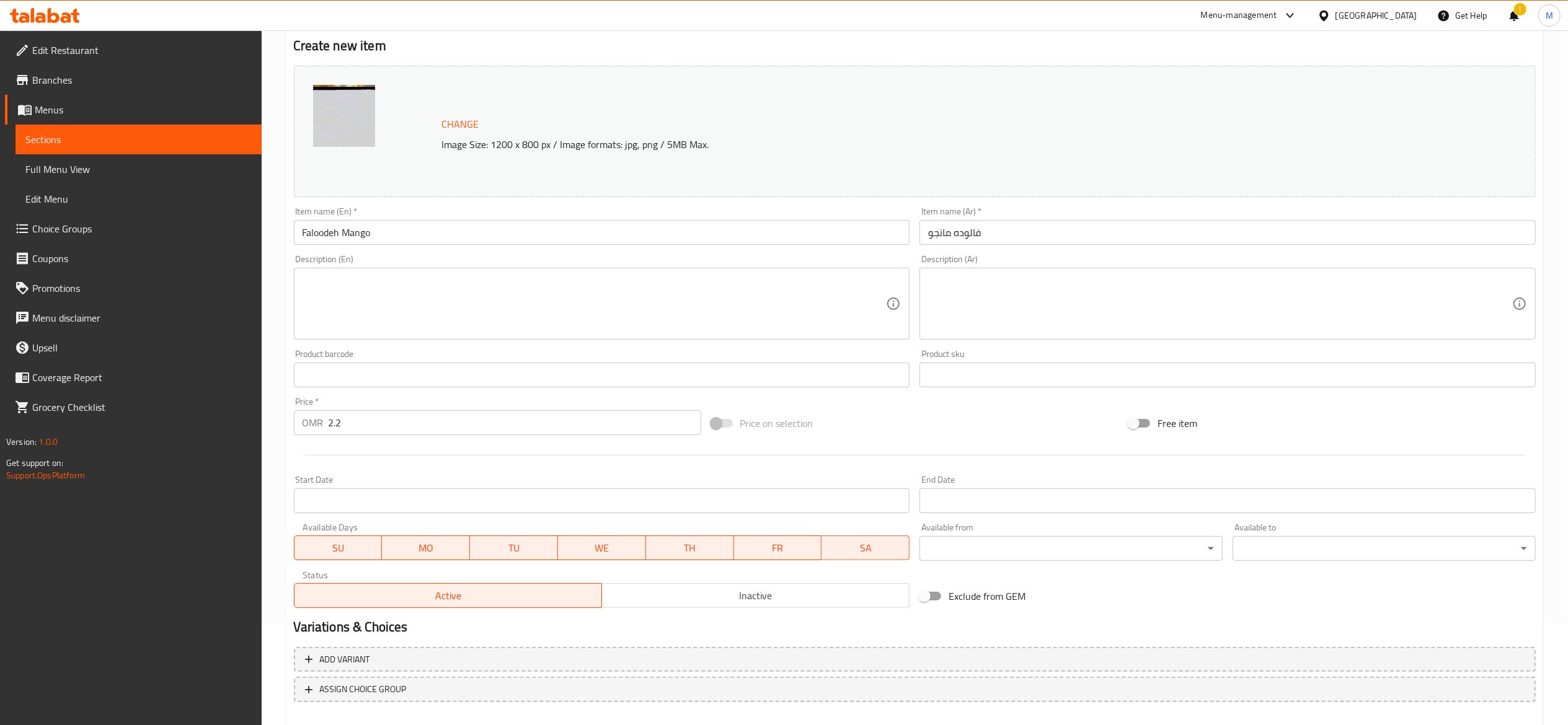
scroll to position [168, 0]
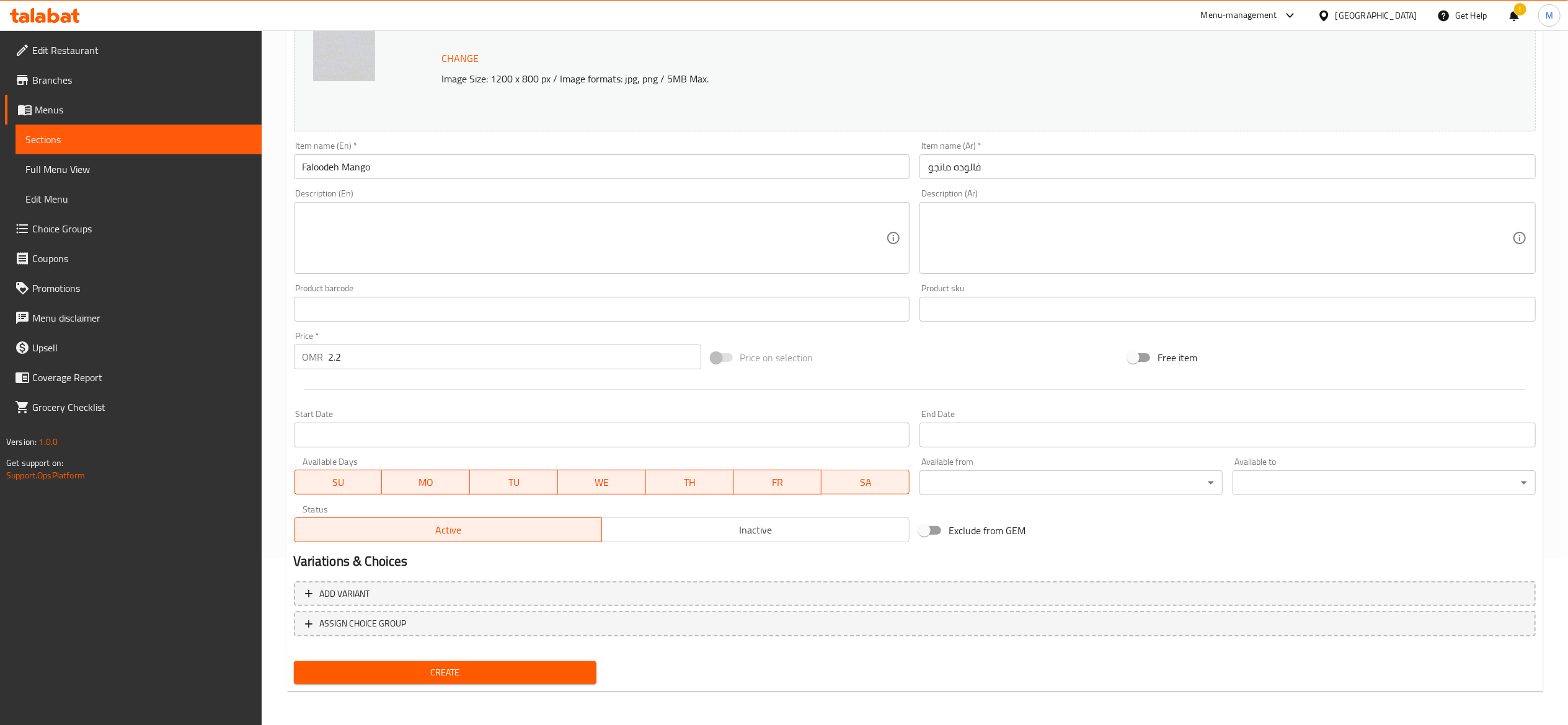
click at [430, 680] on button "Create" at bounding box center [445, 673] width 303 height 23
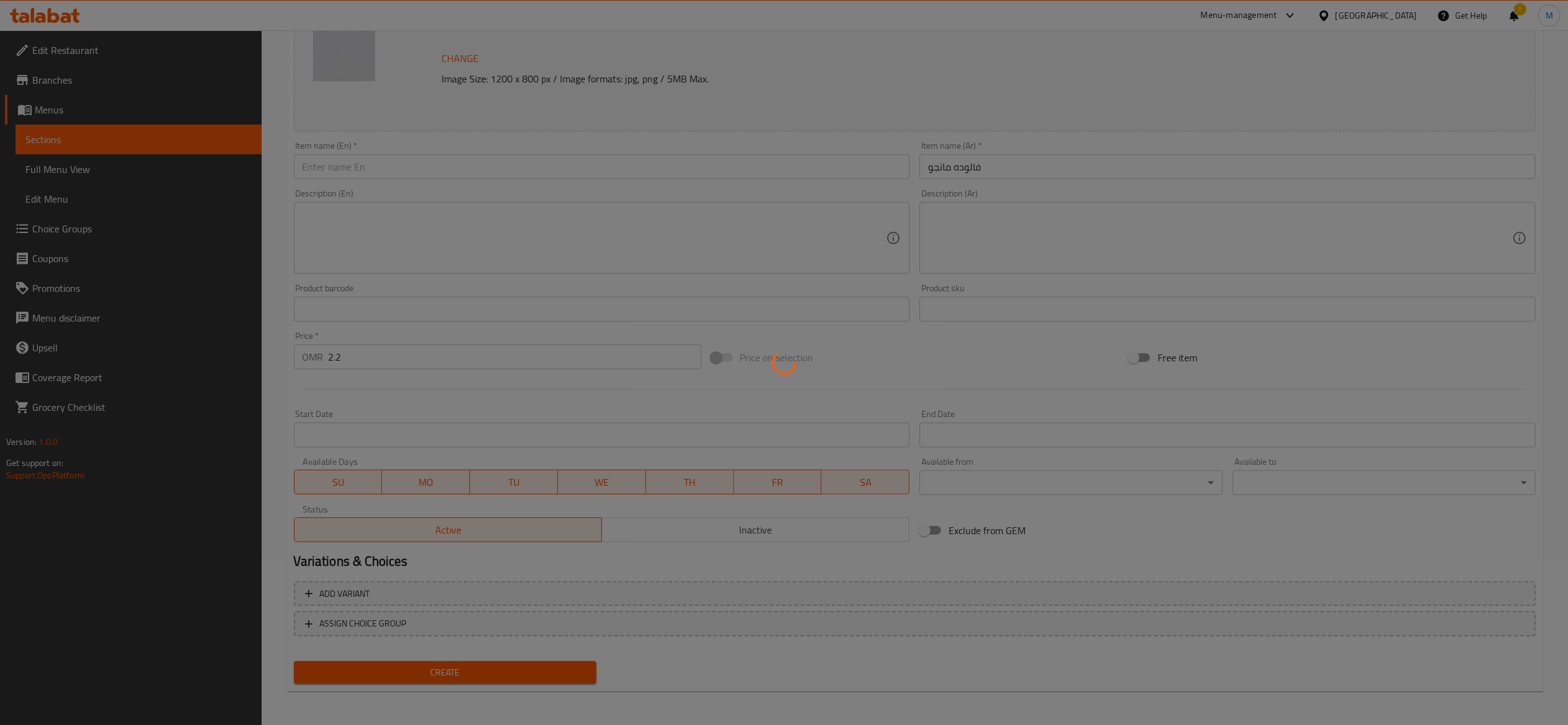
type input "0"
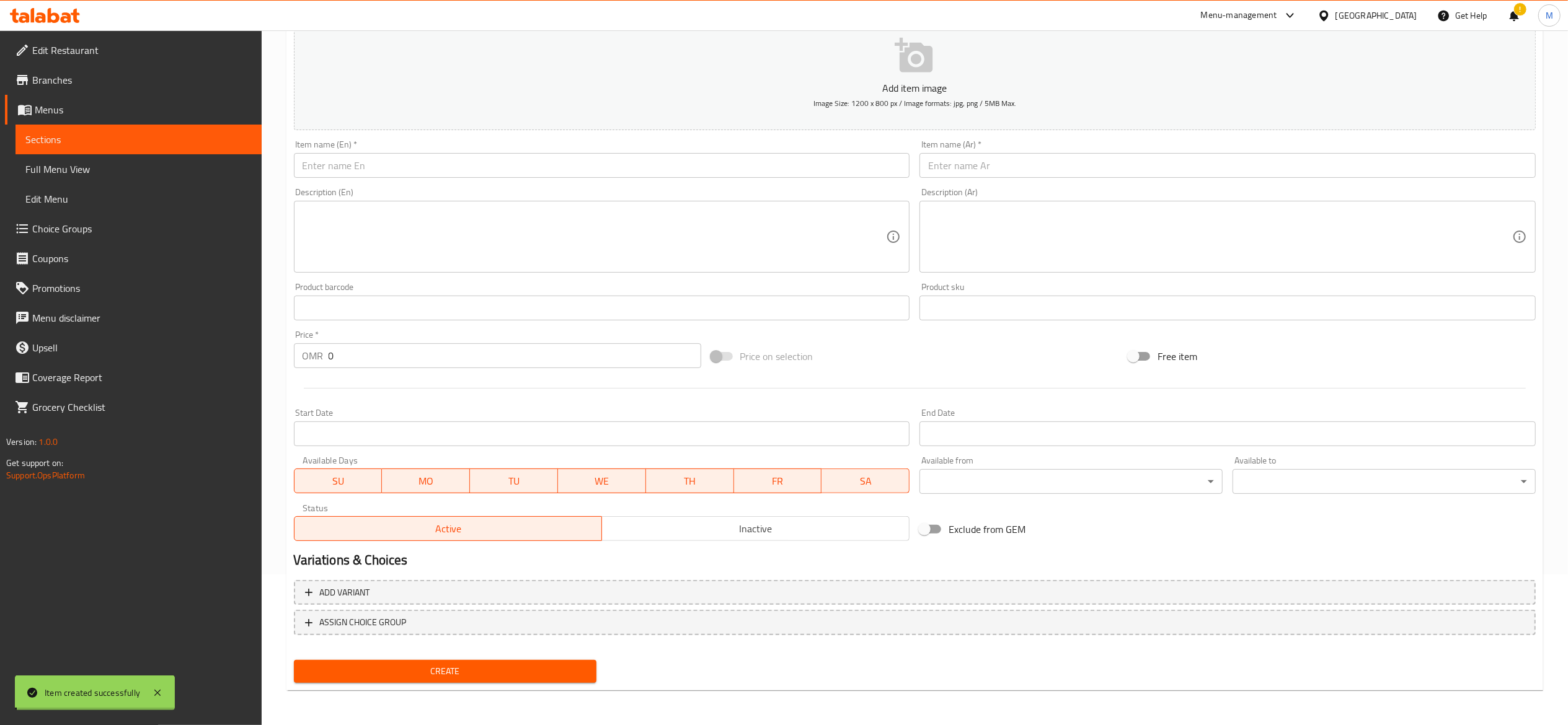
scroll to position [150, 0]
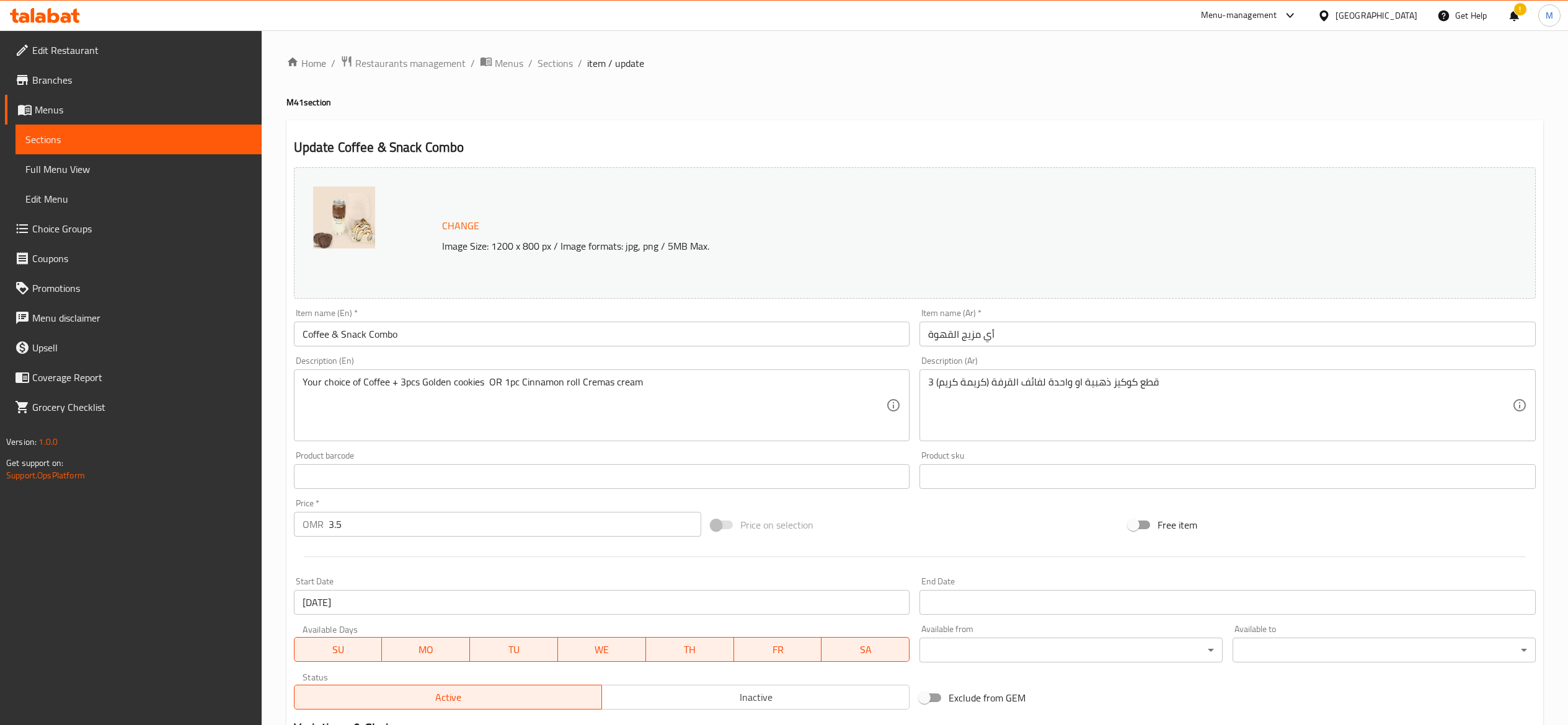
scroll to position [124, 0]
